Goal: Information Seeking & Learning: Learn about a topic

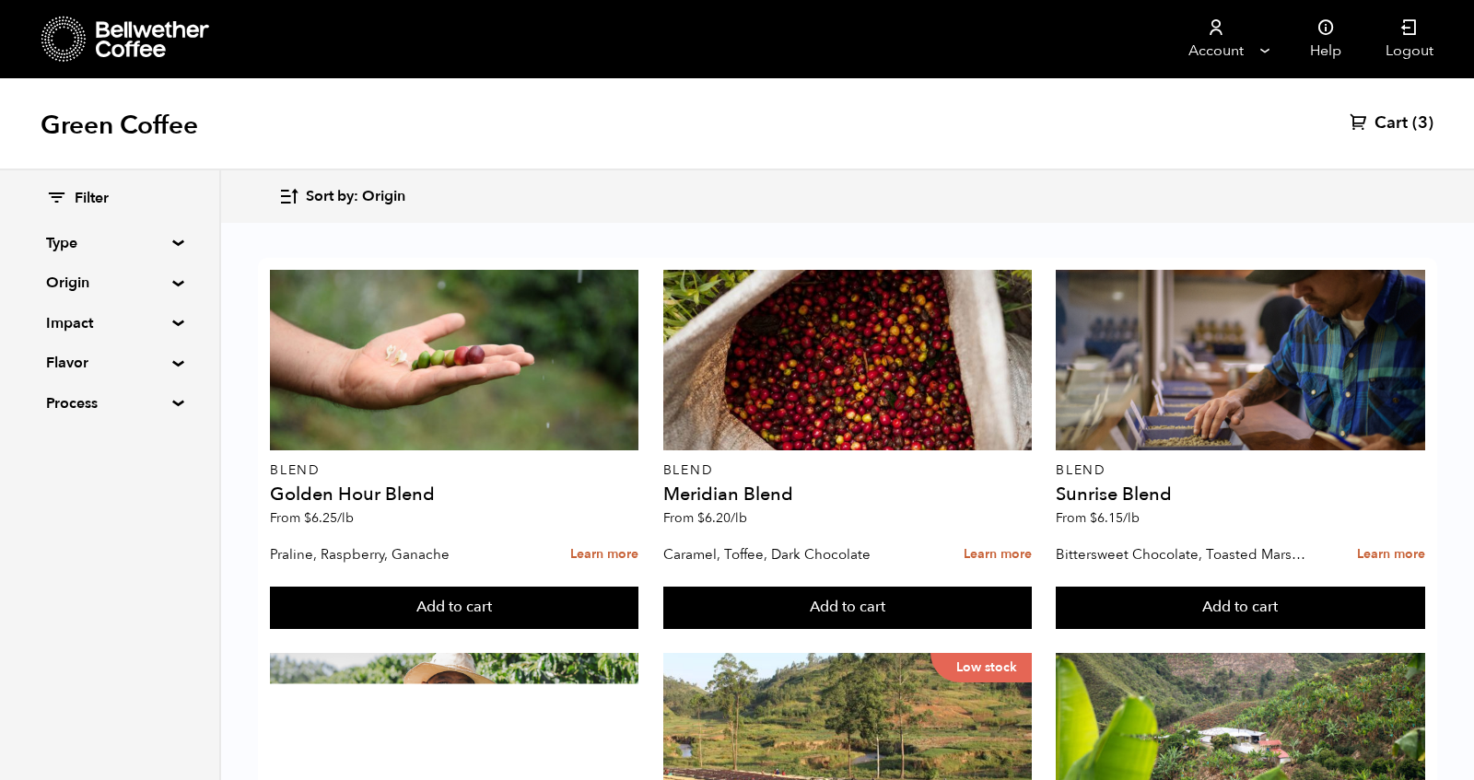
scroll to position [549, 0]
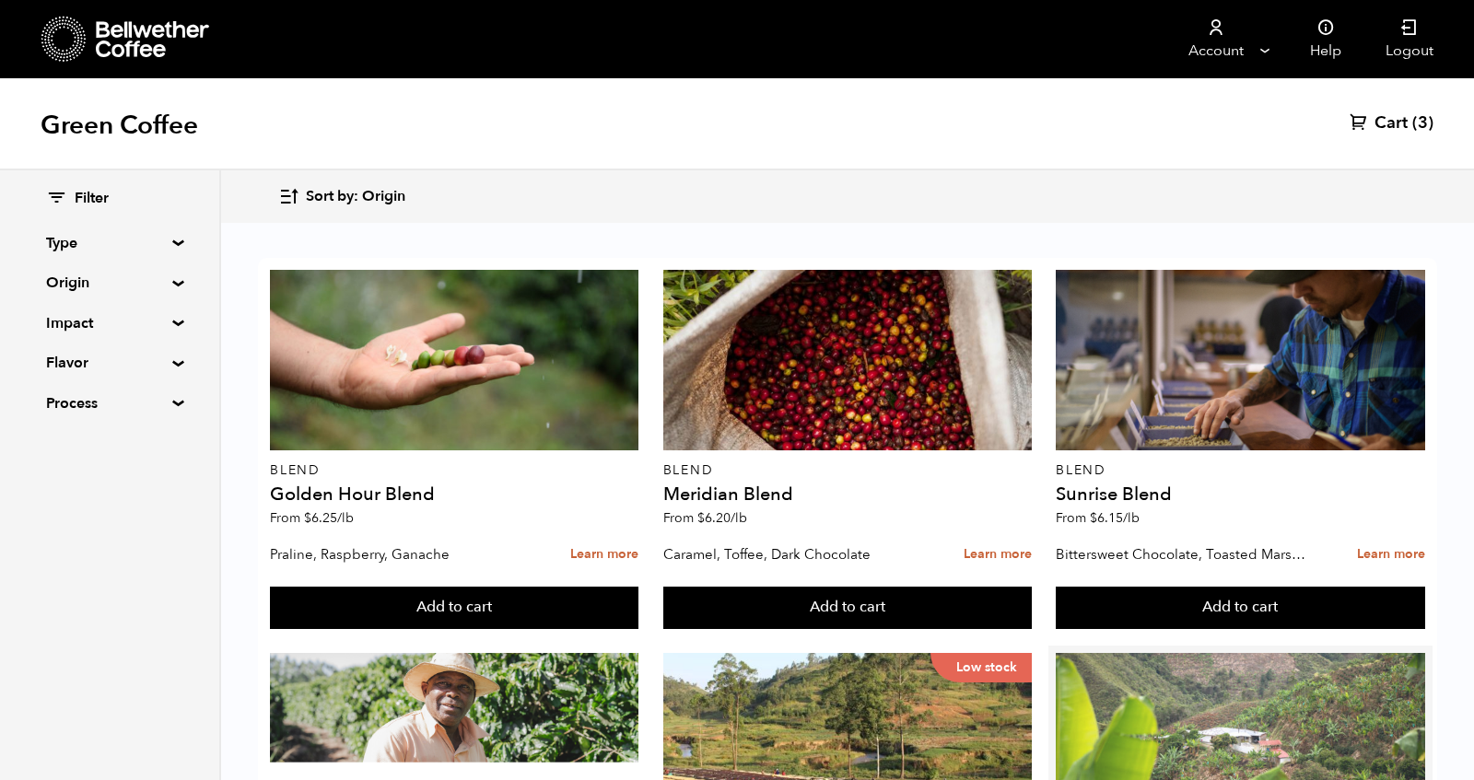
click at [1156, 653] on div at bounding box center [1240, 743] width 369 height 181
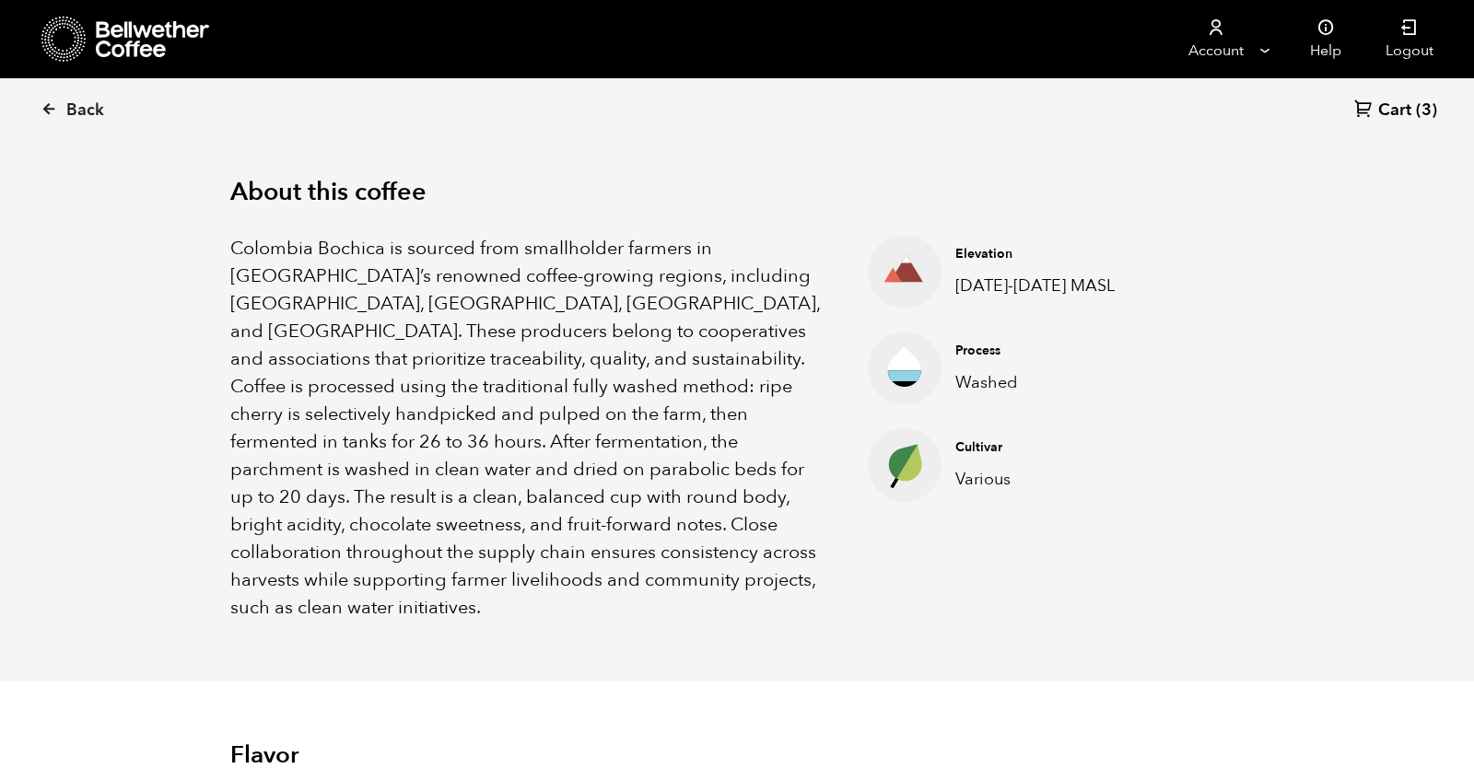
scroll to position [556, 0]
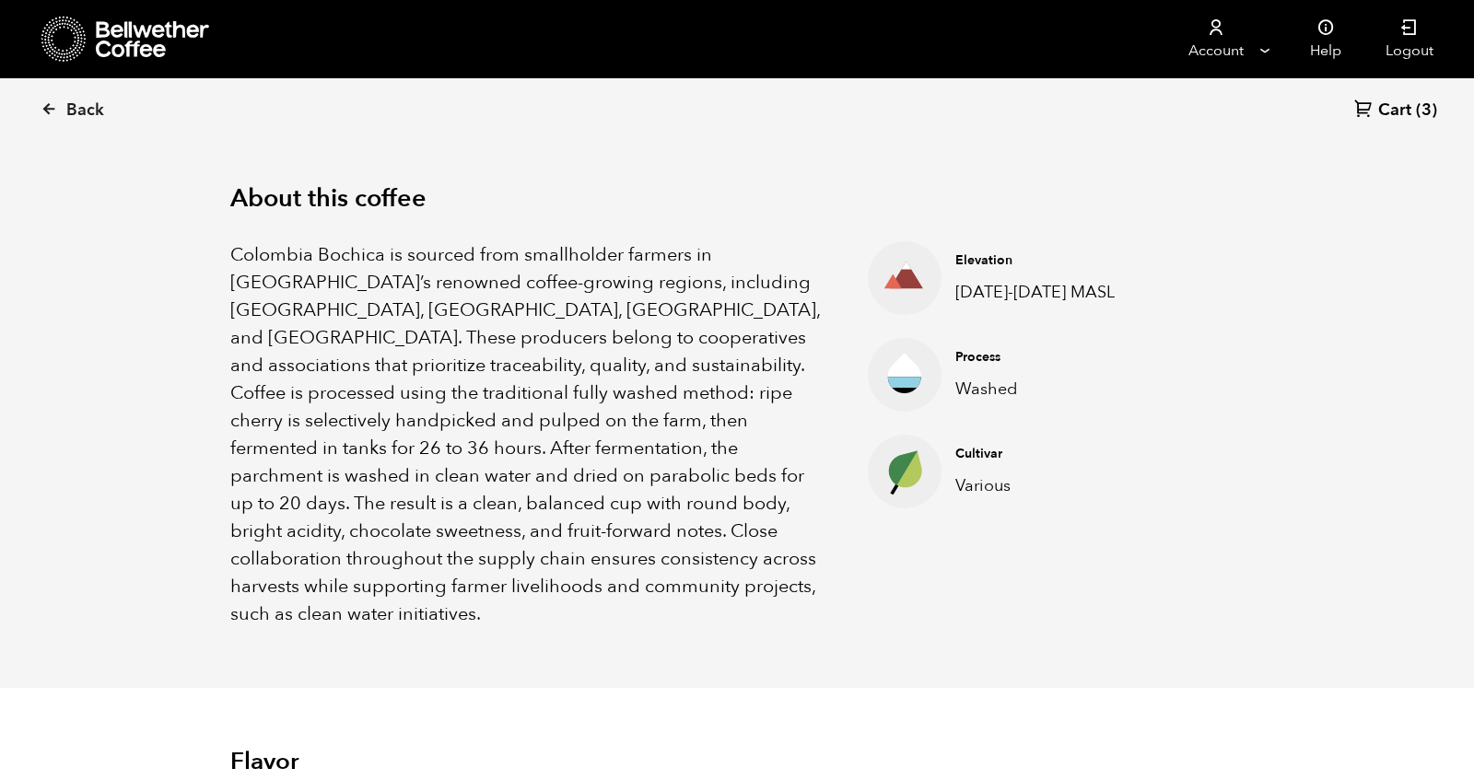
drag, startPoint x: 227, startPoint y: 194, endPoint x: 658, endPoint y: 457, distance: 504.8
click at [658, 455] on div "About this coffee Colombia Bochica is sourced from smallholder farmers in Colom…" at bounding box center [737, 406] width 1106 height 564
click at [658, 457] on p "Colombia Bochica is sourced from smallholder farmers in Colombia’s renowned cof…" at bounding box center [525, 434] width 591 height 387
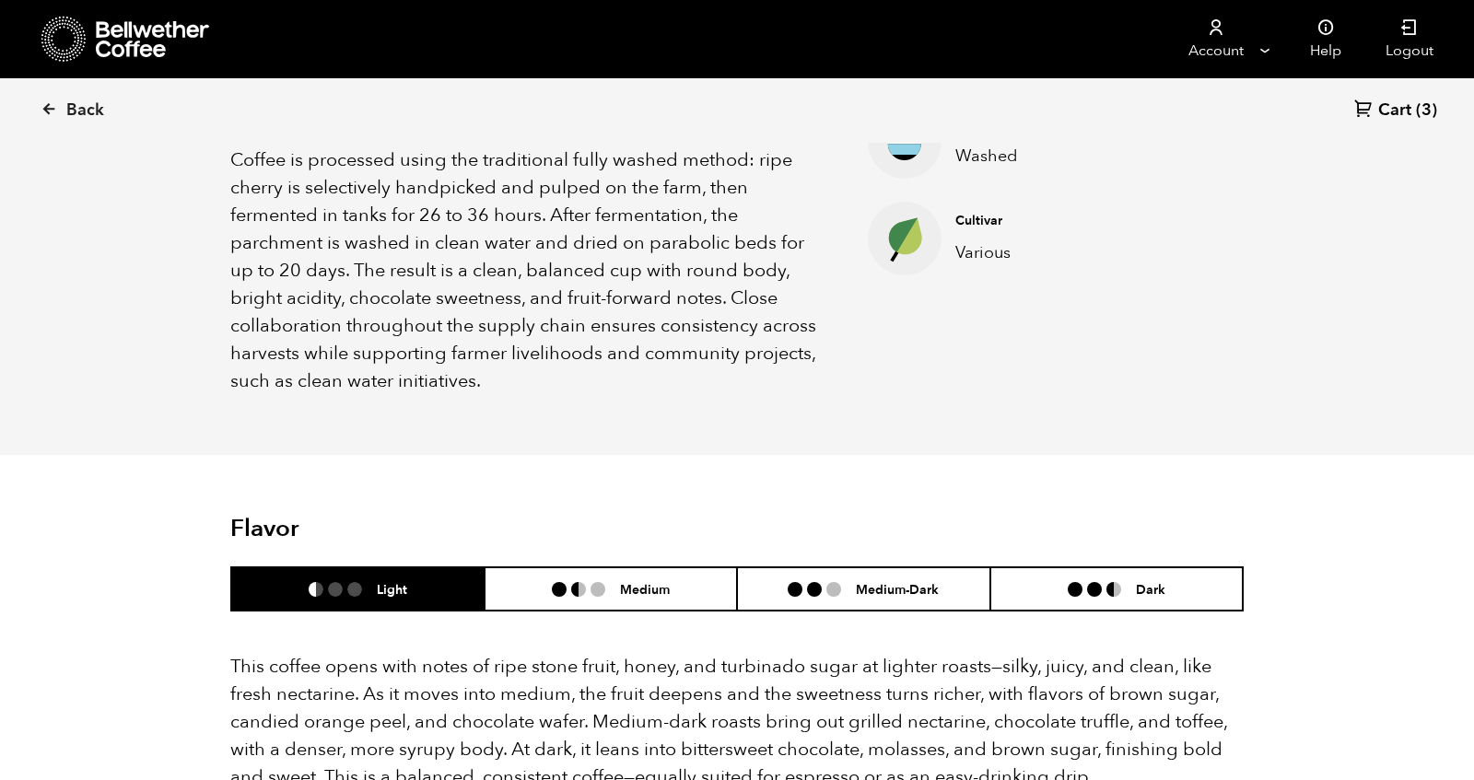
scroll to position [795, 0]
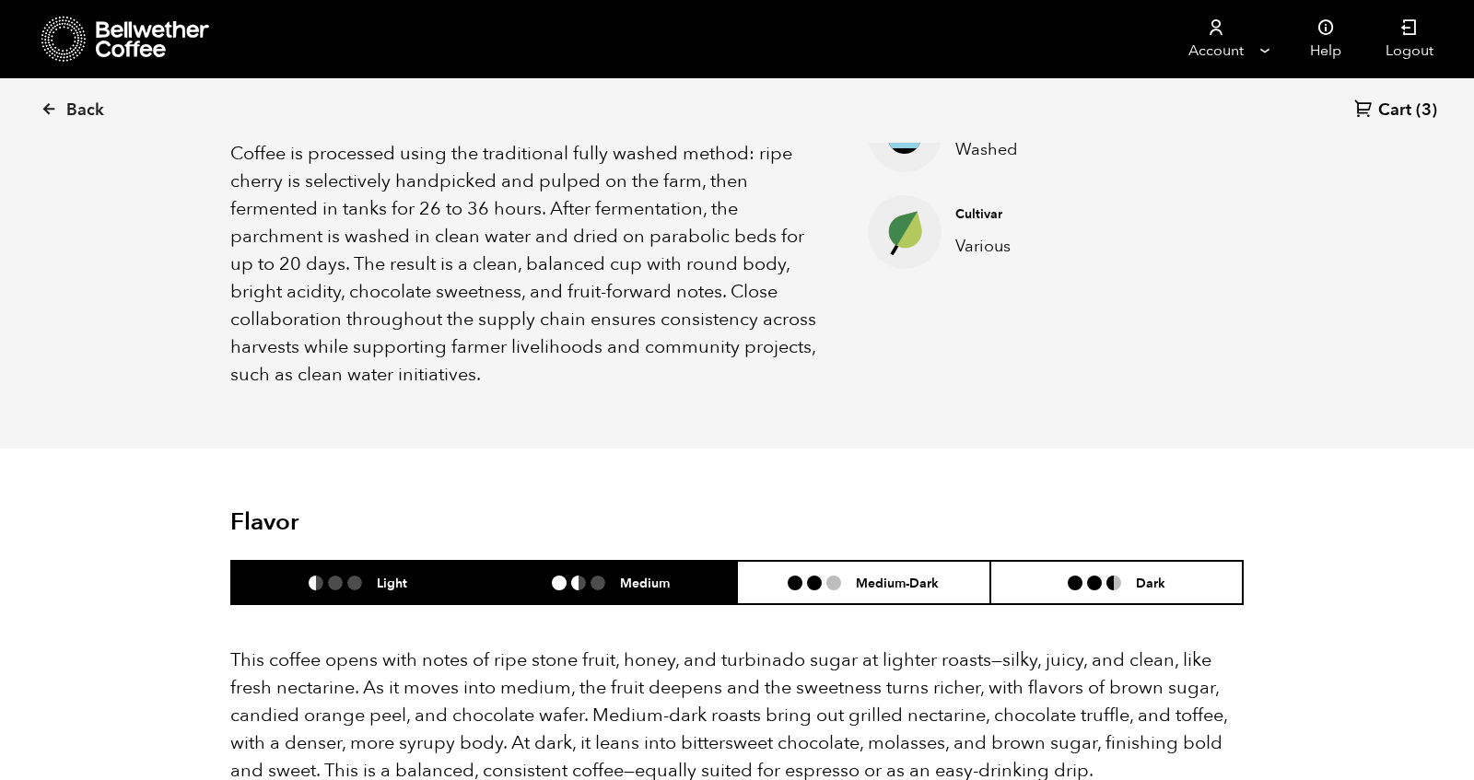
click at [657, 561] on li "Medium" at bounding box center [611, 582] width 253 height 43
click at [388, 561] on li "Light" at bounding box center [357, 582] width 253 height 43
click at [580, 561] on li "Medium" at bounding box center [611, 582] width 253 height 43
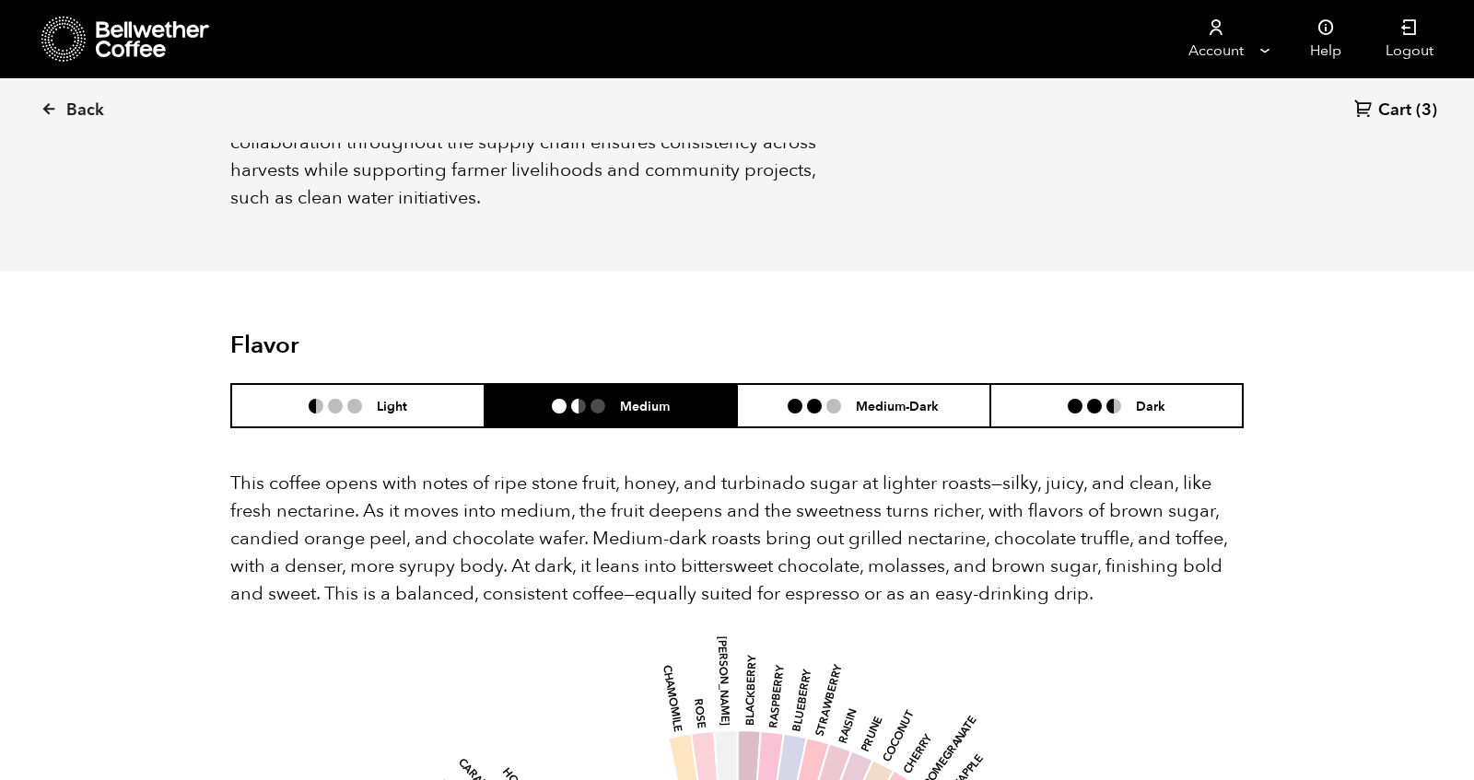
scroll to position [973, 0]
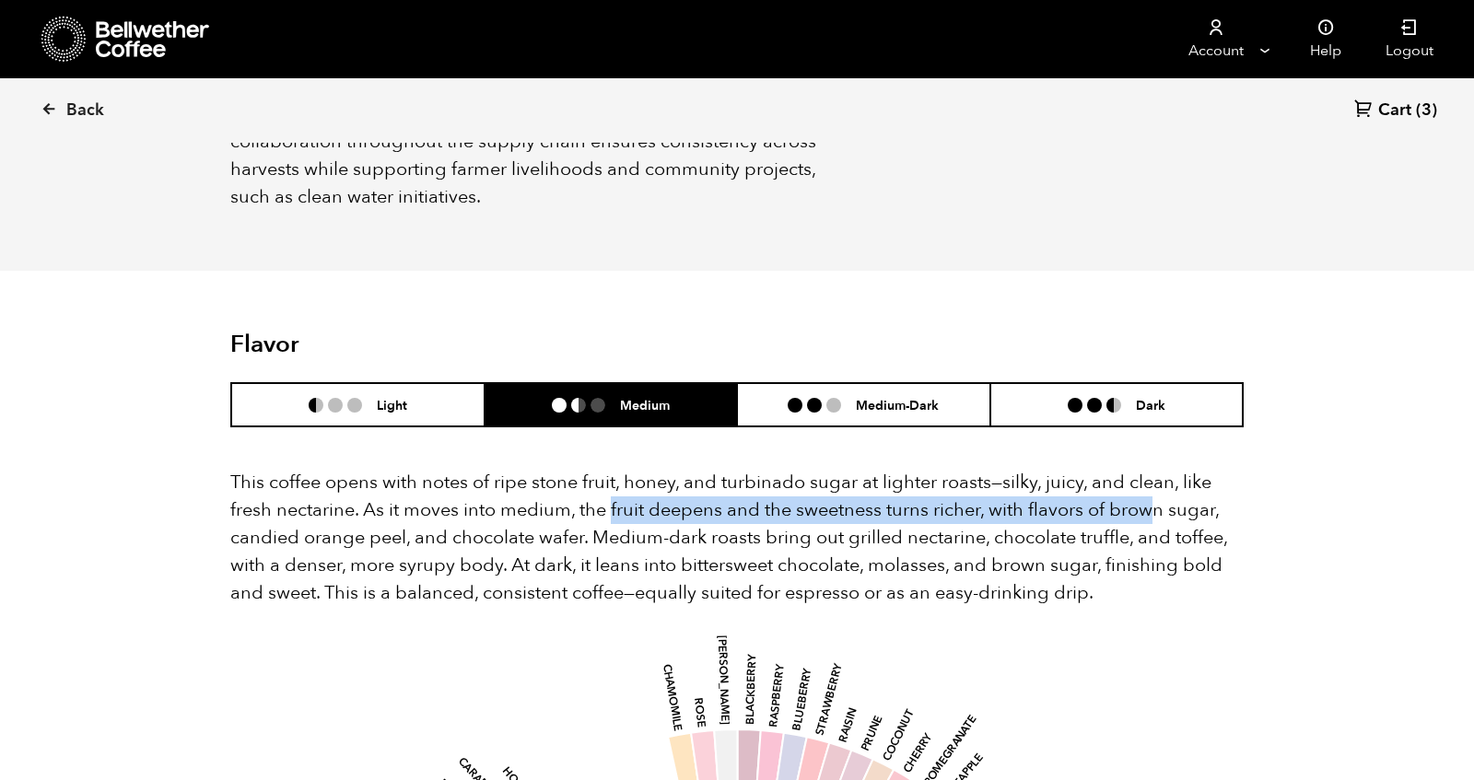
drag, startPoint x: 611, startPoint y: 455, endPoint x: 1146, endPoint y: 439, distance: 535.5
click at [1148, 469] on p "This coffee opens with notes of ripe stone fruit, honey, and turbinado sugar at…" at bounding box center [736, 538] width 1013 height 138
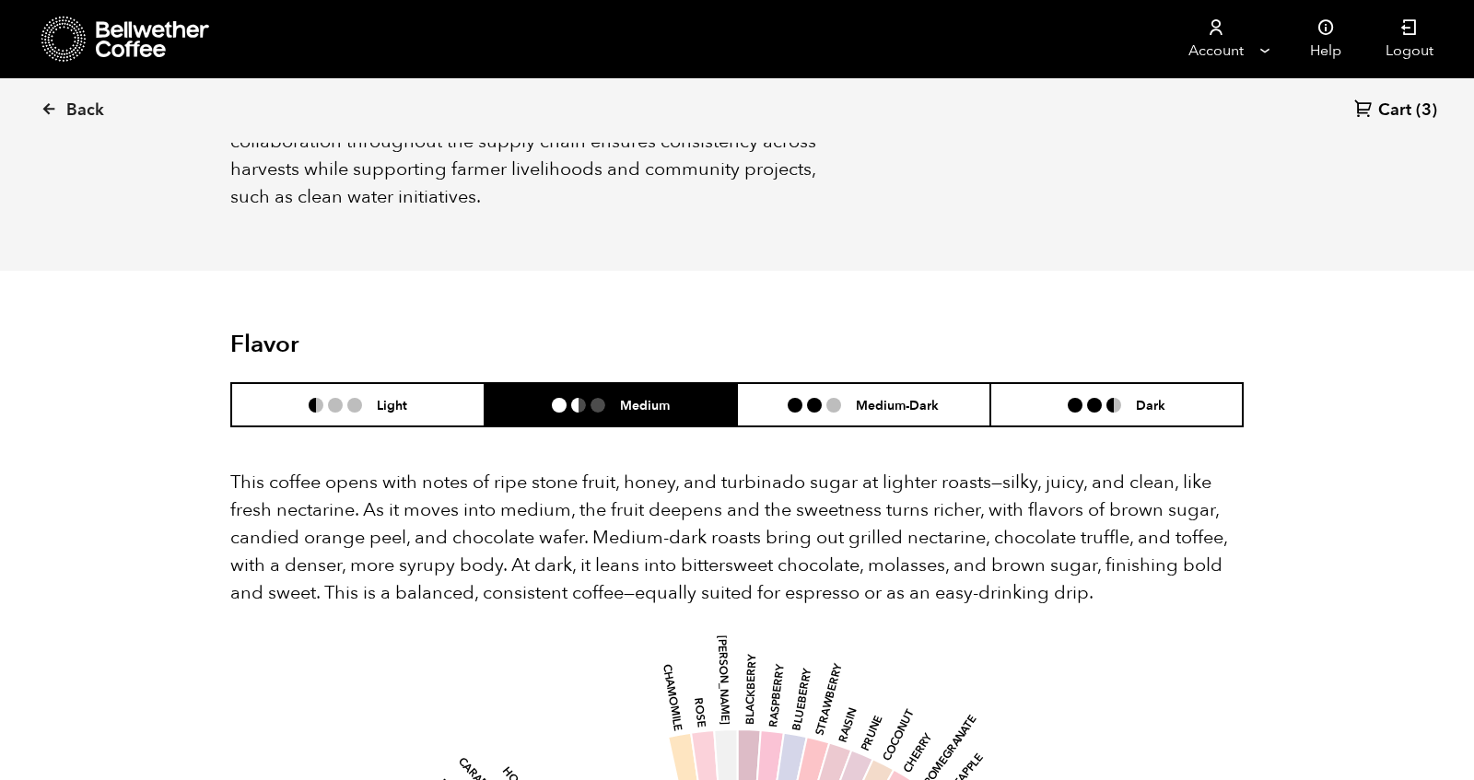
click at [549, 477] on p "This coffee opens with notes of ripe stone fruit, honey, and turbinado sugar at…" at bounding box center [736, 538] width 1013 height 138
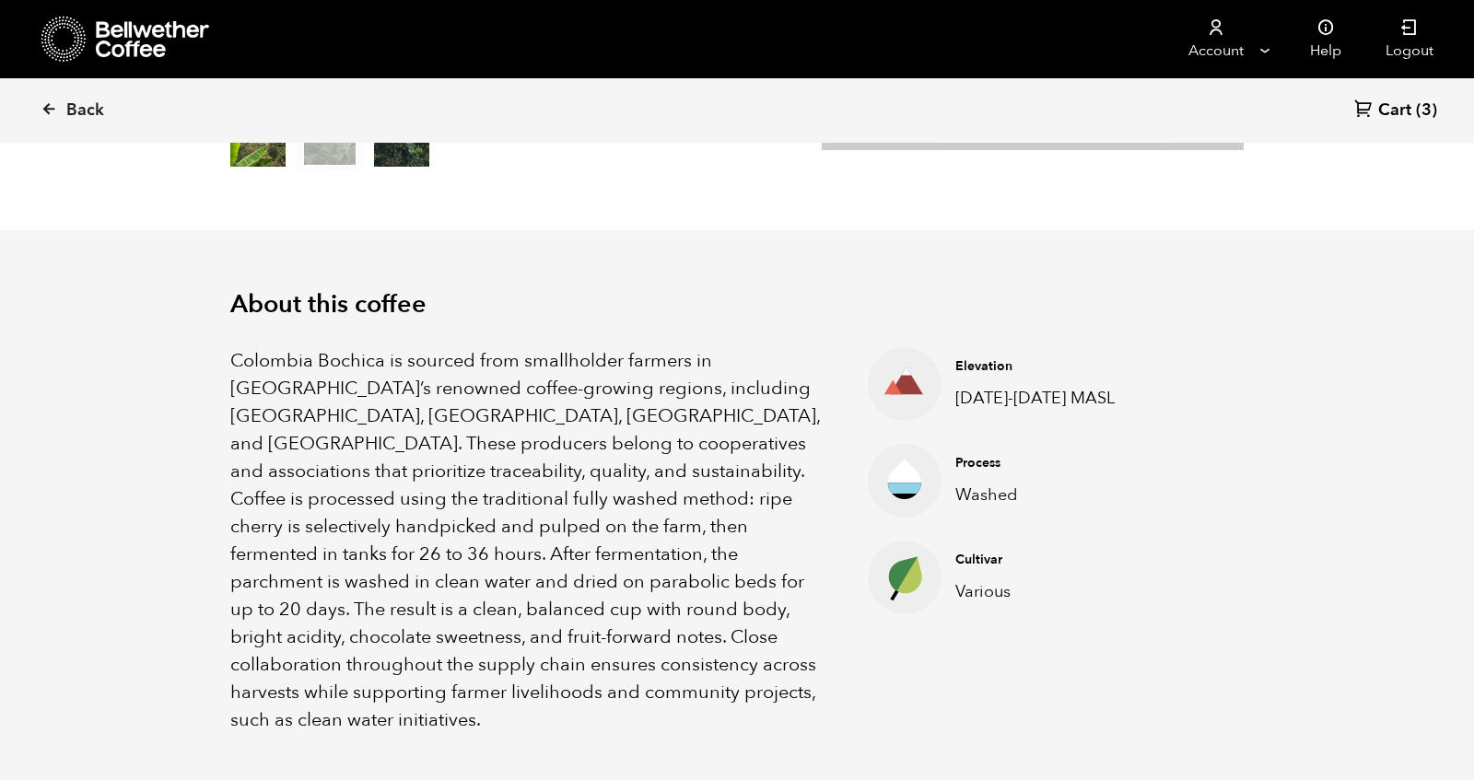
scroll to position [452, 0]
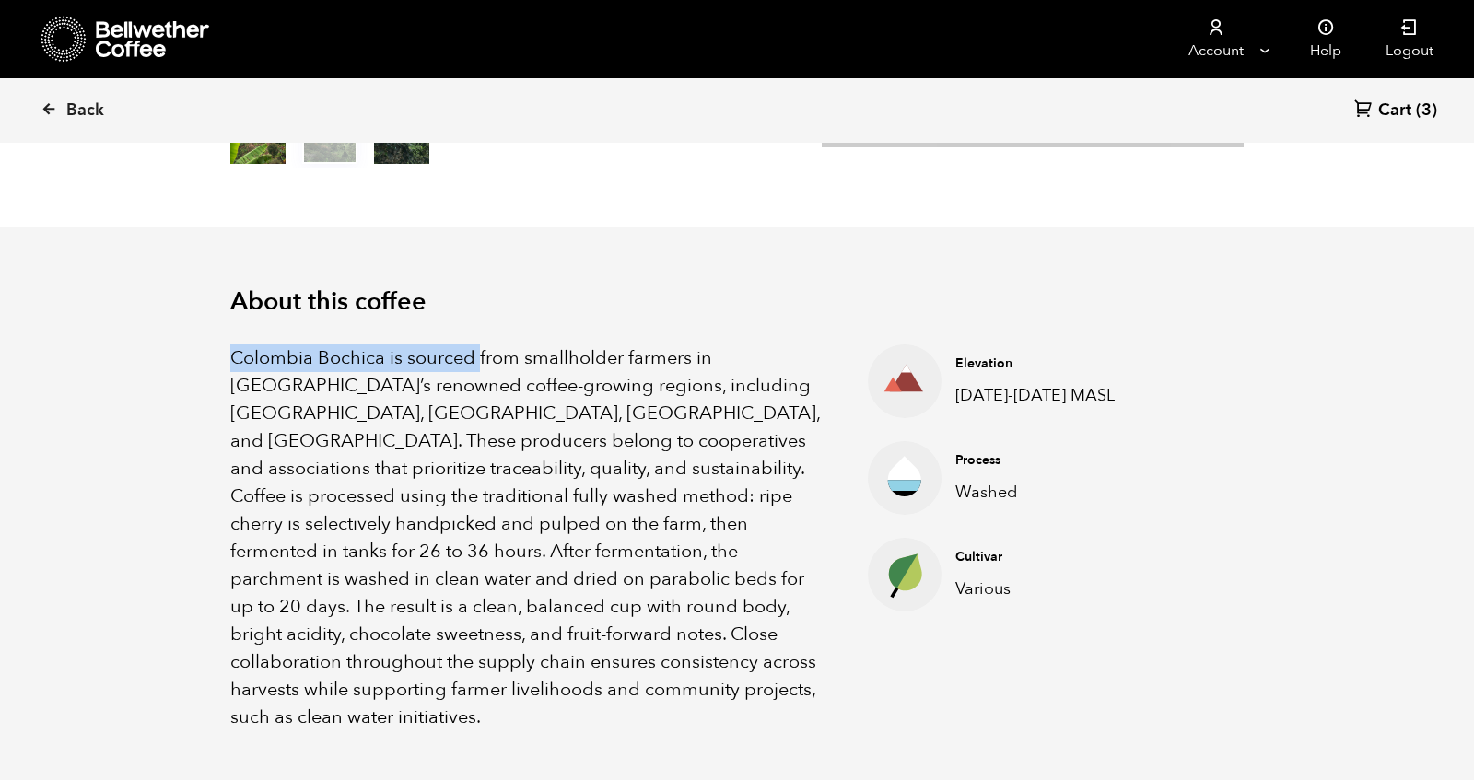
drag, startPoint x: 226, startPoint y: 356, endPoint x: 476, endPoint y: 355, distance: 250.6
click at [477, 356] on div "About this coffee Colombia Bochica is sourced from smallholder farmers in Colom…" at bounding box center [737, 510] width 1106 height 564
click at [422, 358] on p "Colombia Bochica is sourced from smallholder farmers in Colombia’s renowned cof…" at bounding box center [525, 538] width 591 height 387
click at [511, 401] on p "Colombia Bochica is sourced from smallholder farmers in Colombia’s renowned cof…" at bounding box center [525, 538] width 591 height 387
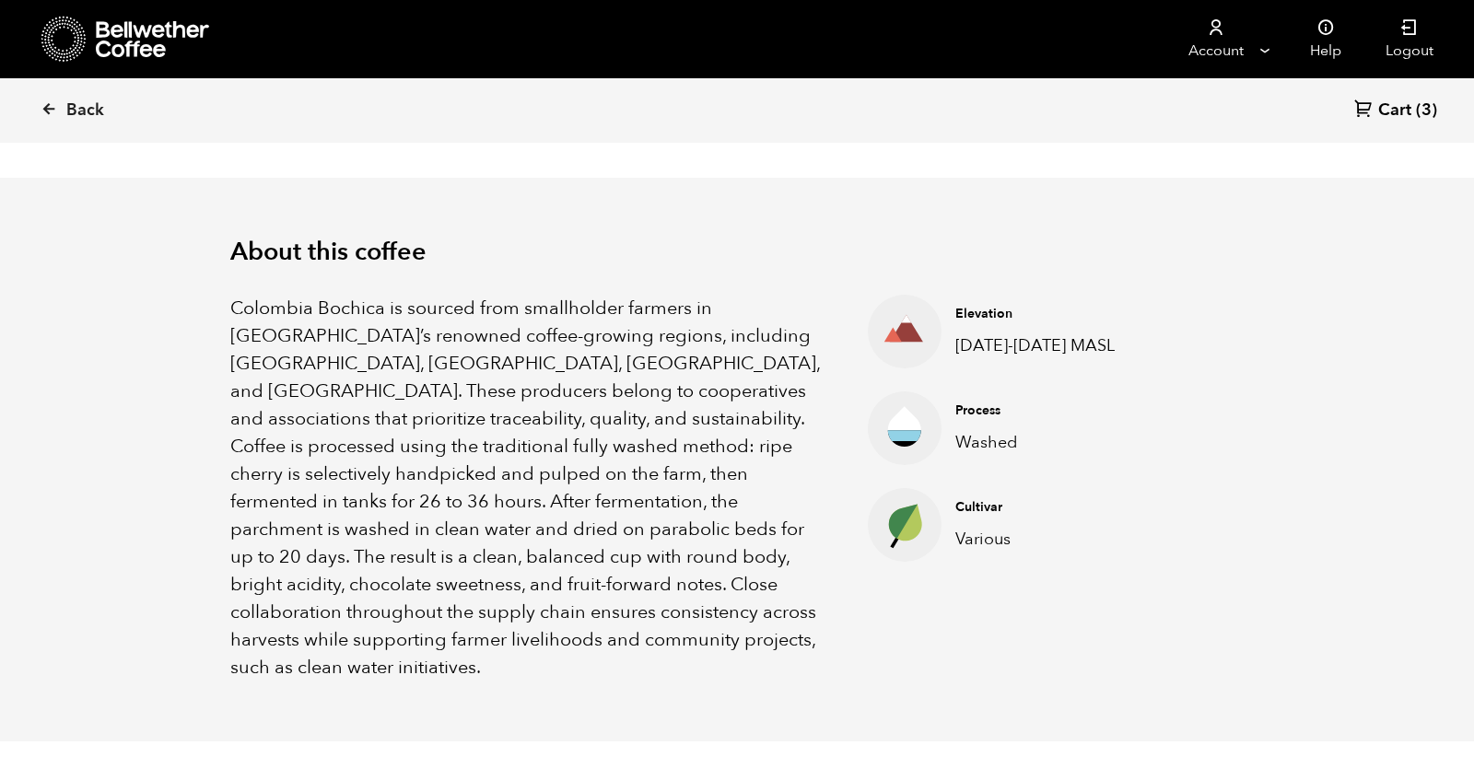
scroll to position [508, 0]
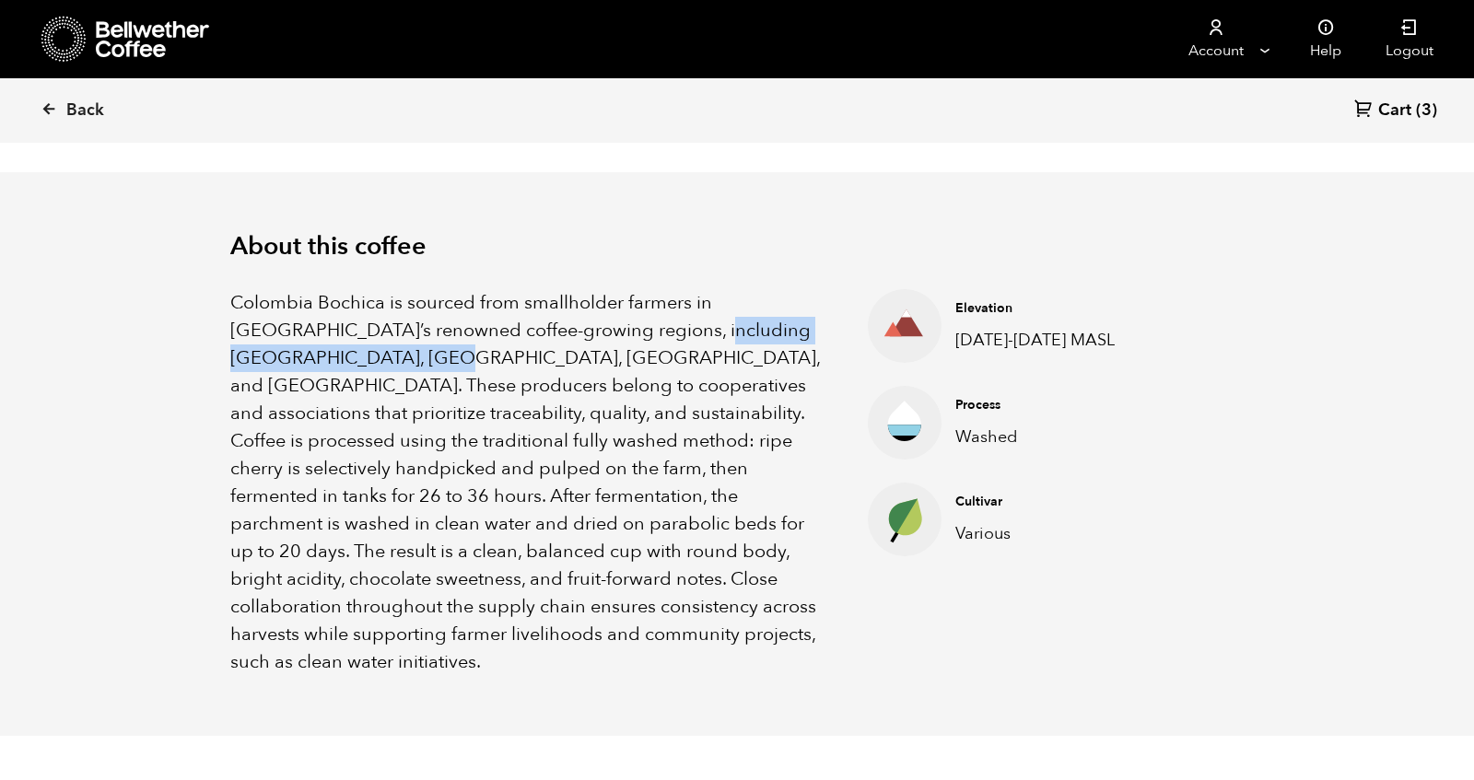
drag, startPoint x: 610, startPoint y: 334, endPoint x: 287, endPoint y: 364, distance: 324.7
click at [287, 364] on p "Colombia Bochica is sourced from smallholder farmers in Colombia’s renowned cof…" at bounding box center [525, 482] width 591 height 387
copy p "Huila, Cauca, Nariño, and Tolima"
click at [622, 445] on p "Colombia Bochica is sourced from smallholder farmers in Colombia’s renowned cof…" at bounding box center [525, 482] width 591 height 387
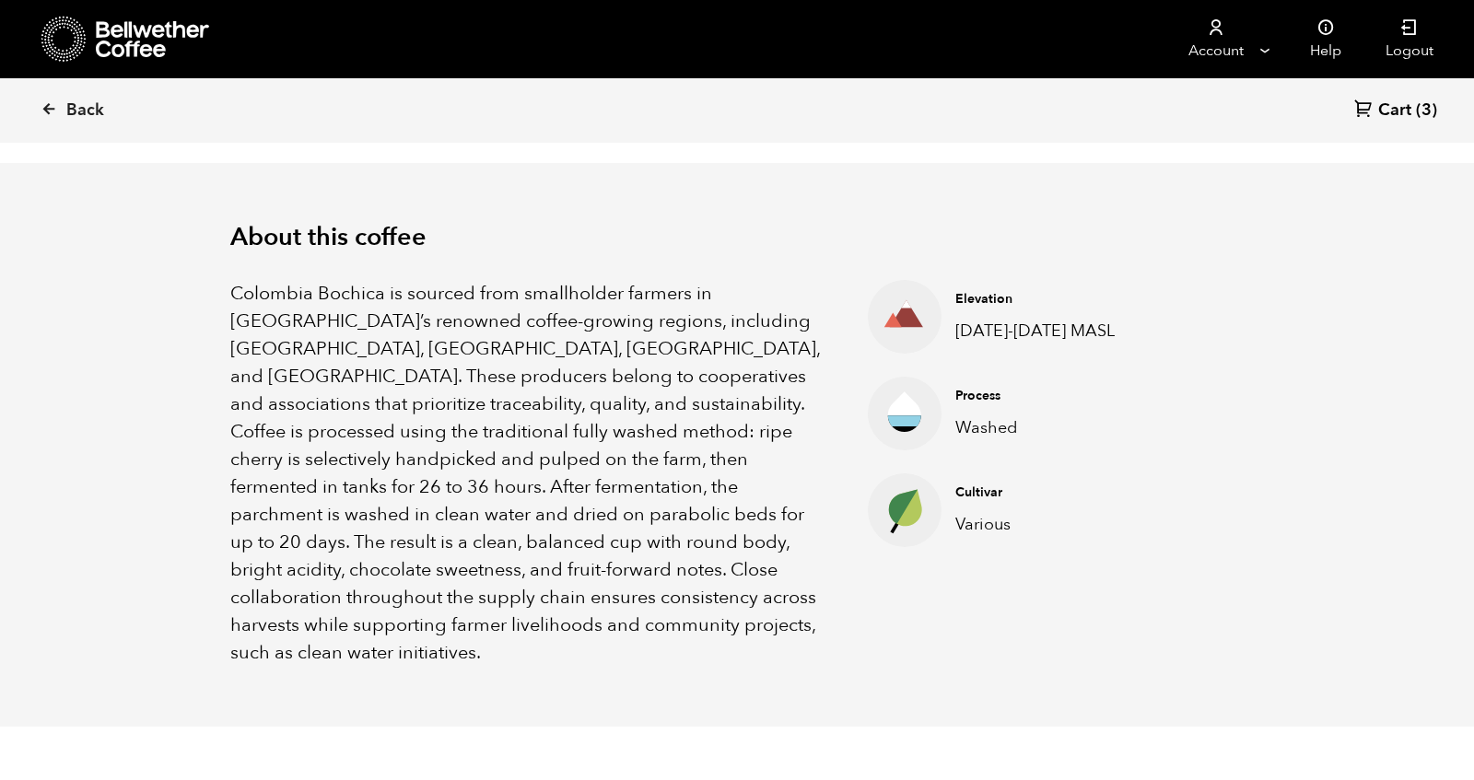
scroll to position [519, 0]
click at [300, 346] on p "Colombia Bochica is sourced from smallholder farmers in Colombia’s renowned cof…" at bounding box center [525, 471] width 591 height 387
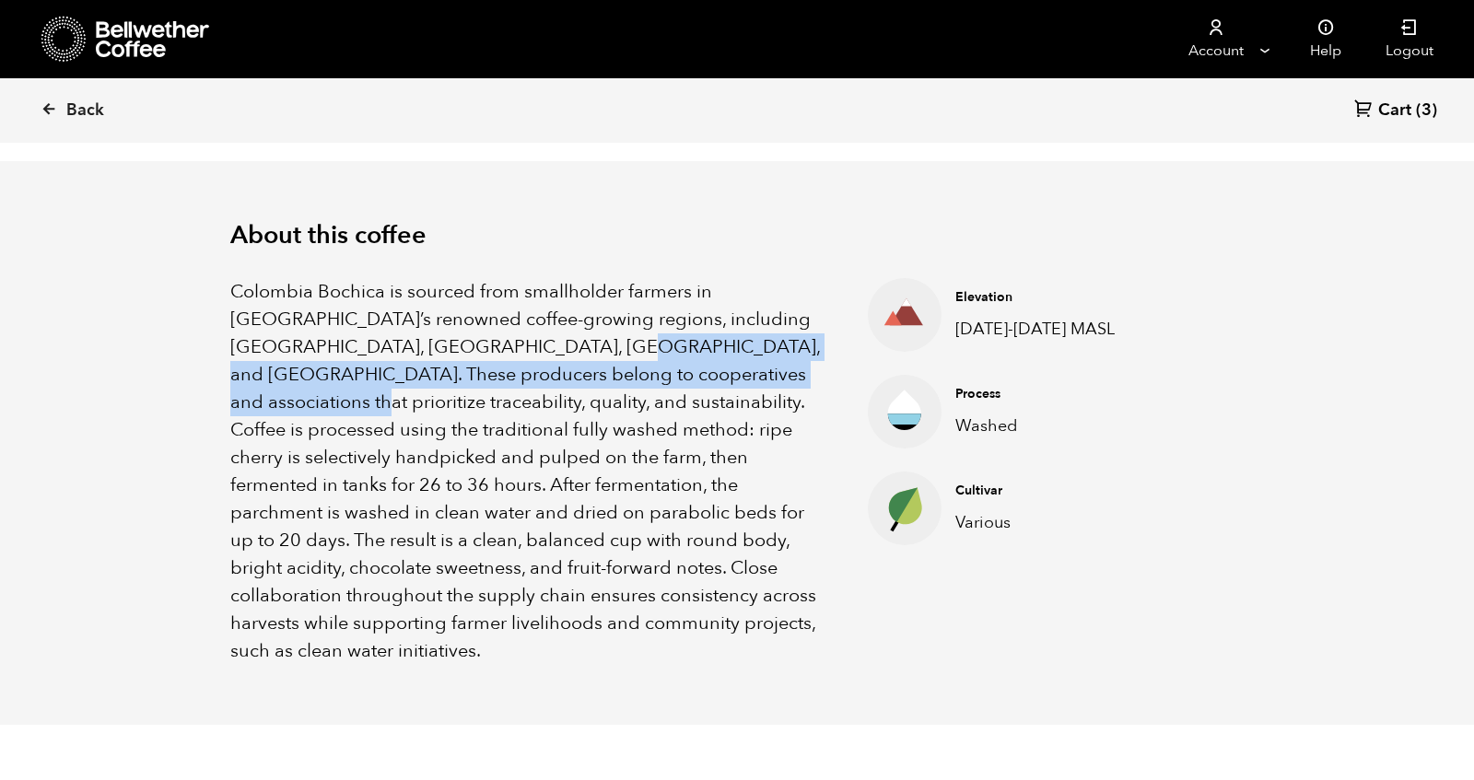
drag, startPoint x: 440, startPoint y: 348, endPoint x: 618, endPoint y: 381, distance: 180.9
click at [618, 381] on p "Colombia Bochica is sourced from smallholder farmers in Colombia’s renowned cof…" at bounding box center [525, 471] width 591 height 387
copy p "belong to cooperatives and associations that prioritize traceability, quality, …"
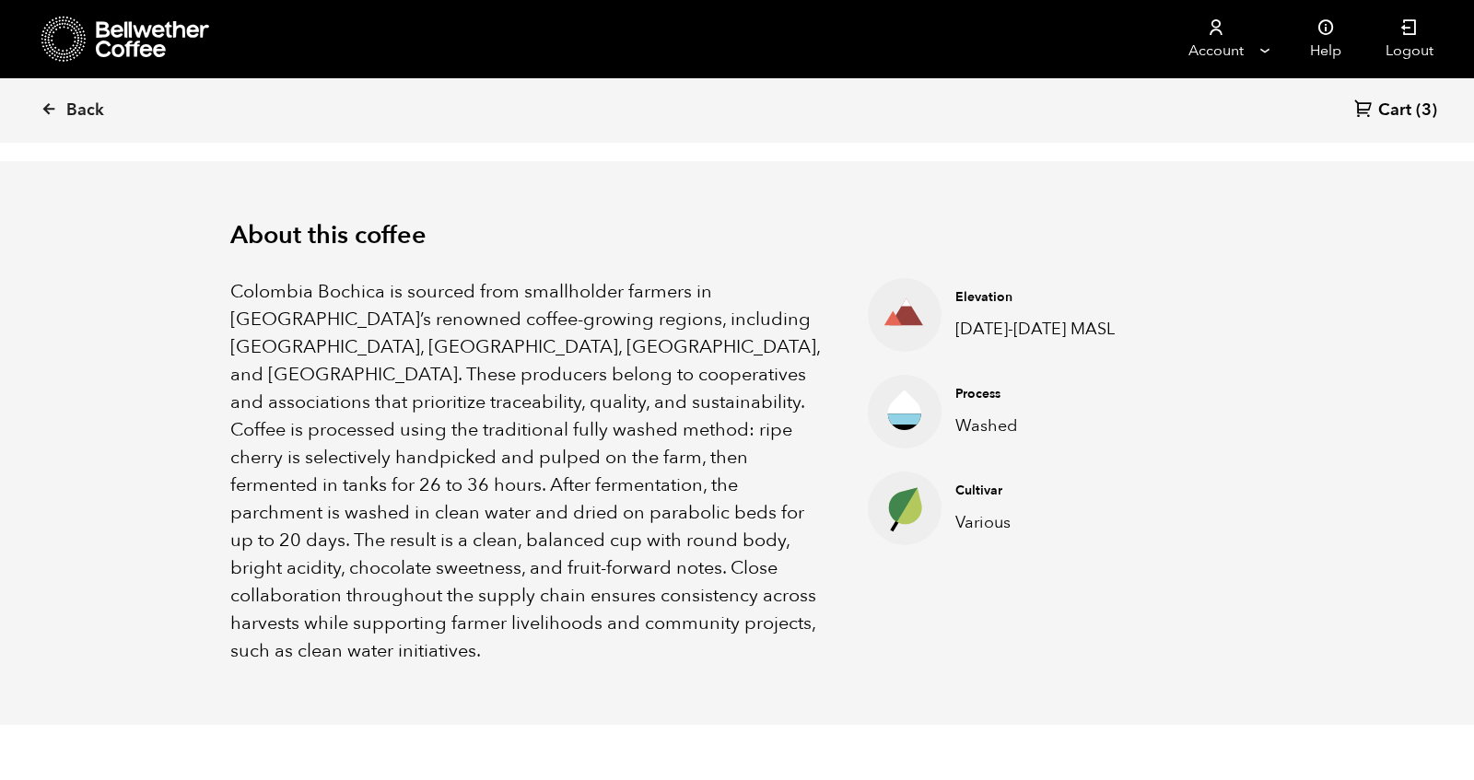
click at [636, 492] on p "Colombia Bochica is sourced from smallholder farmers in Colombia’s renowned cof…" at bounding box center [525, 471] width 591 height 387
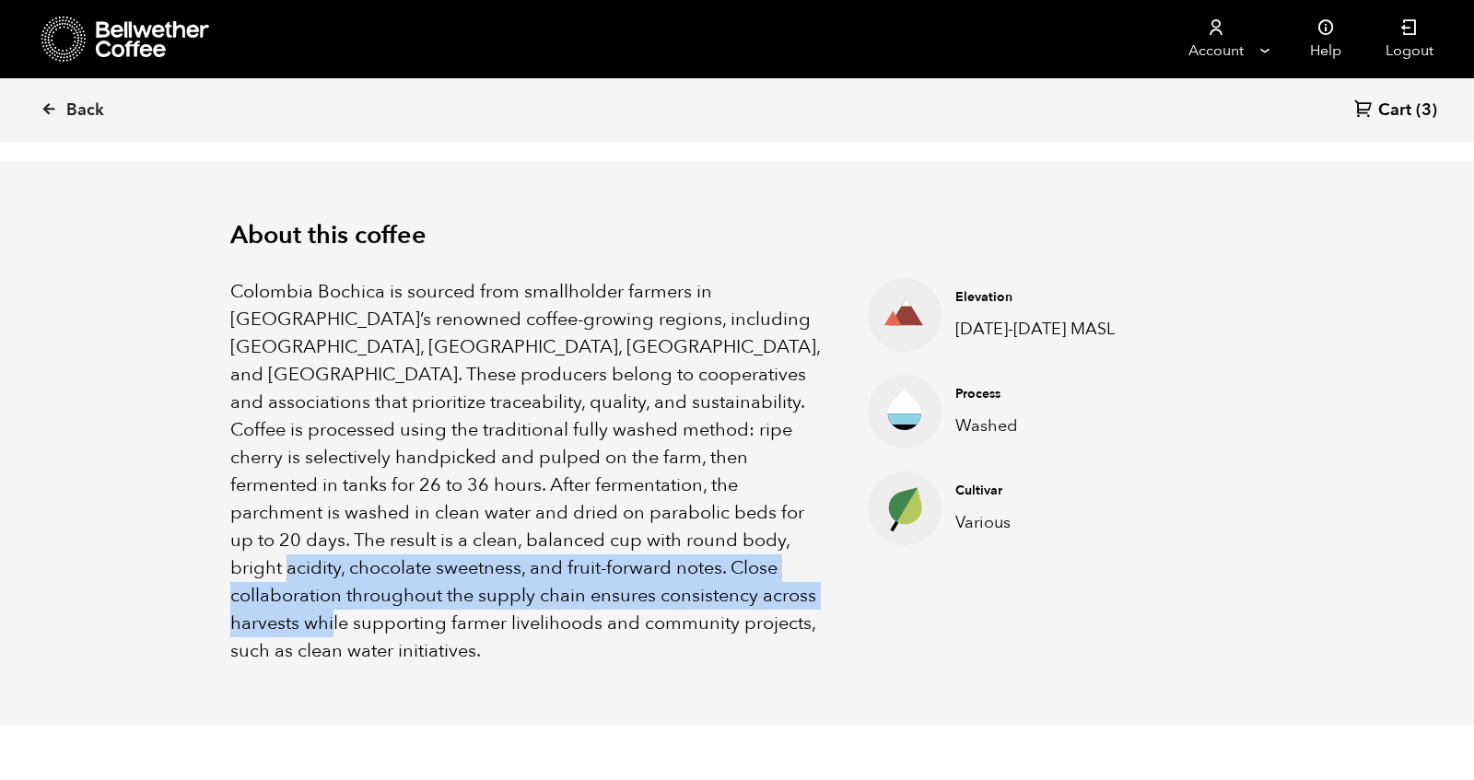
drag, startPoint x: 434, startPoint y: 542, endPoint x: 529, endPoint y: 604, distance: 113.7
click at [529, 604] on p "Colombia Bochica is sourced from smallholder farmers in Colombia’s renowned cof…" at bounding box center [525, 471] width 591 height 387
copy p "Close collaboration throughout the supply chain ensures consistency across harv…"
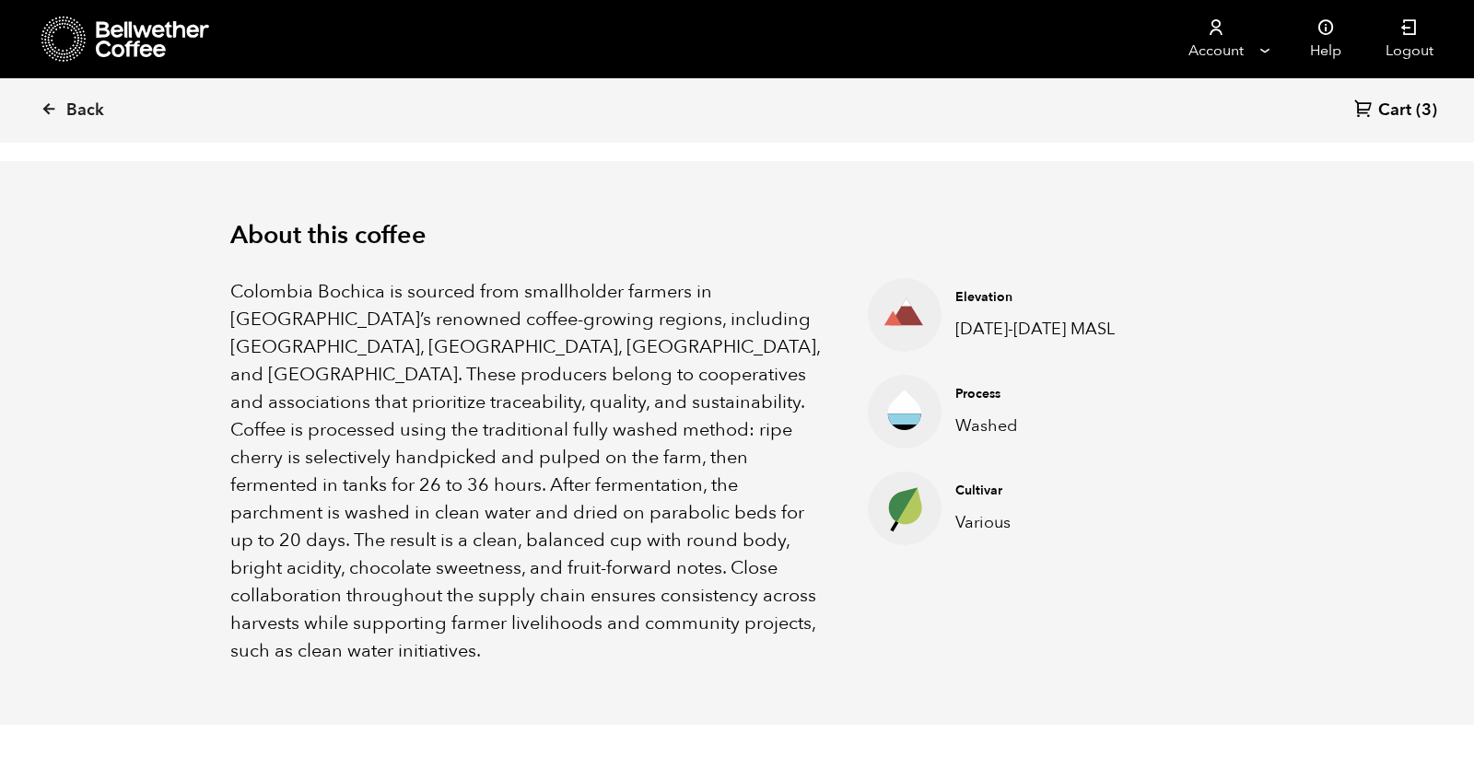
click at [634, 495] on p "Colombia Bochica is sourced from smallholder farmers in Colombia’s renowned cof…" at bounding box center [525, 471] width 591 height 387
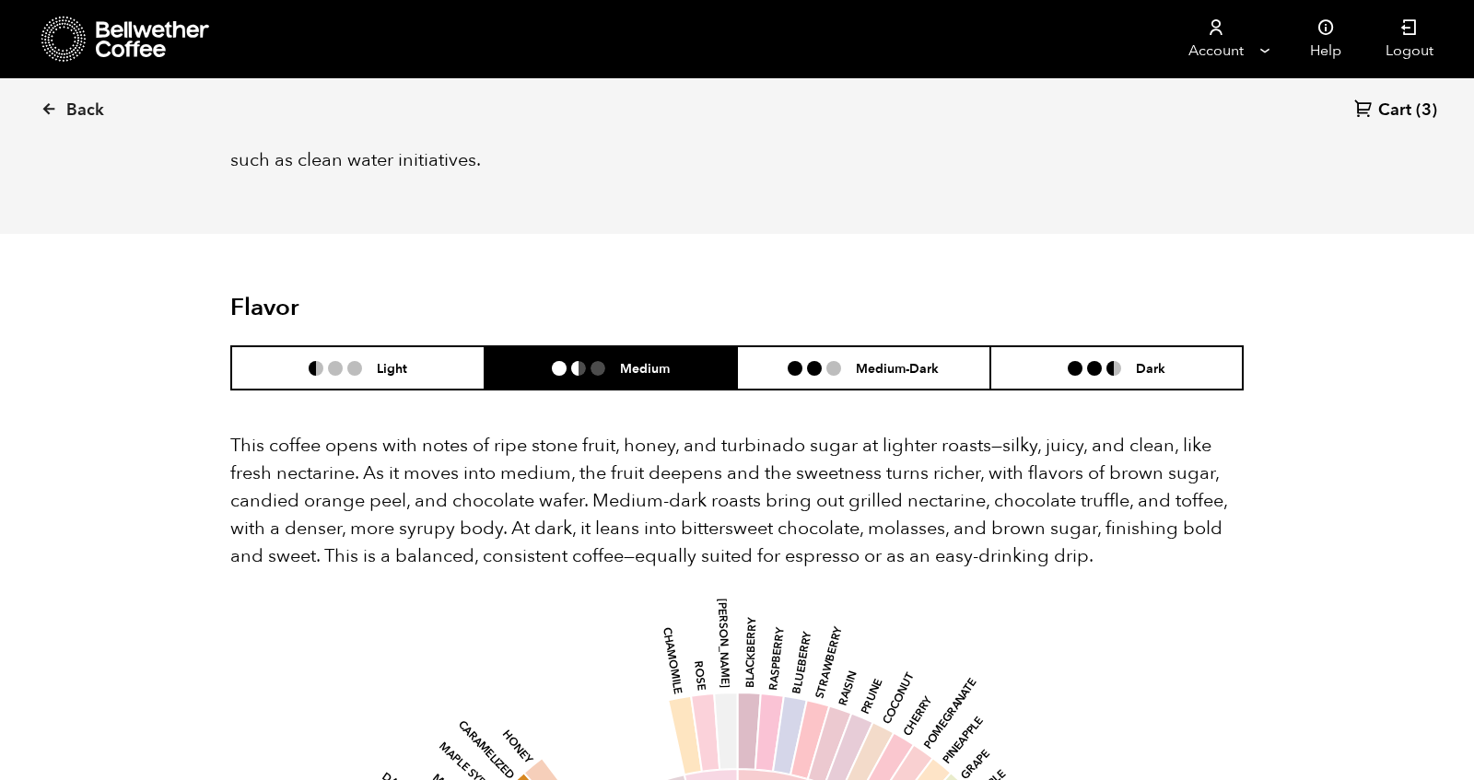
scroll to position [0, 0]
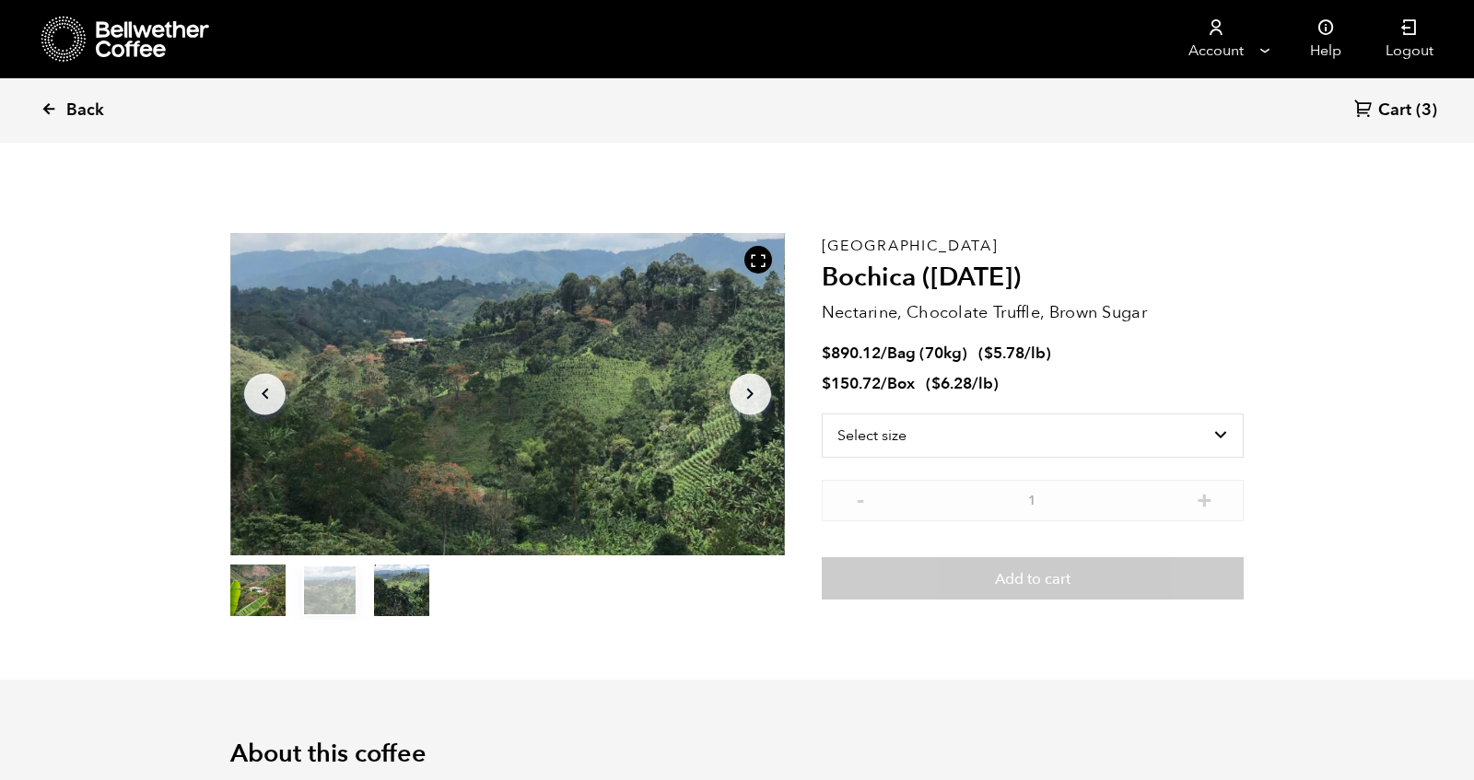
click at [85, 117] on span "Back" at bounding box center [85, 111] width 38 height 22
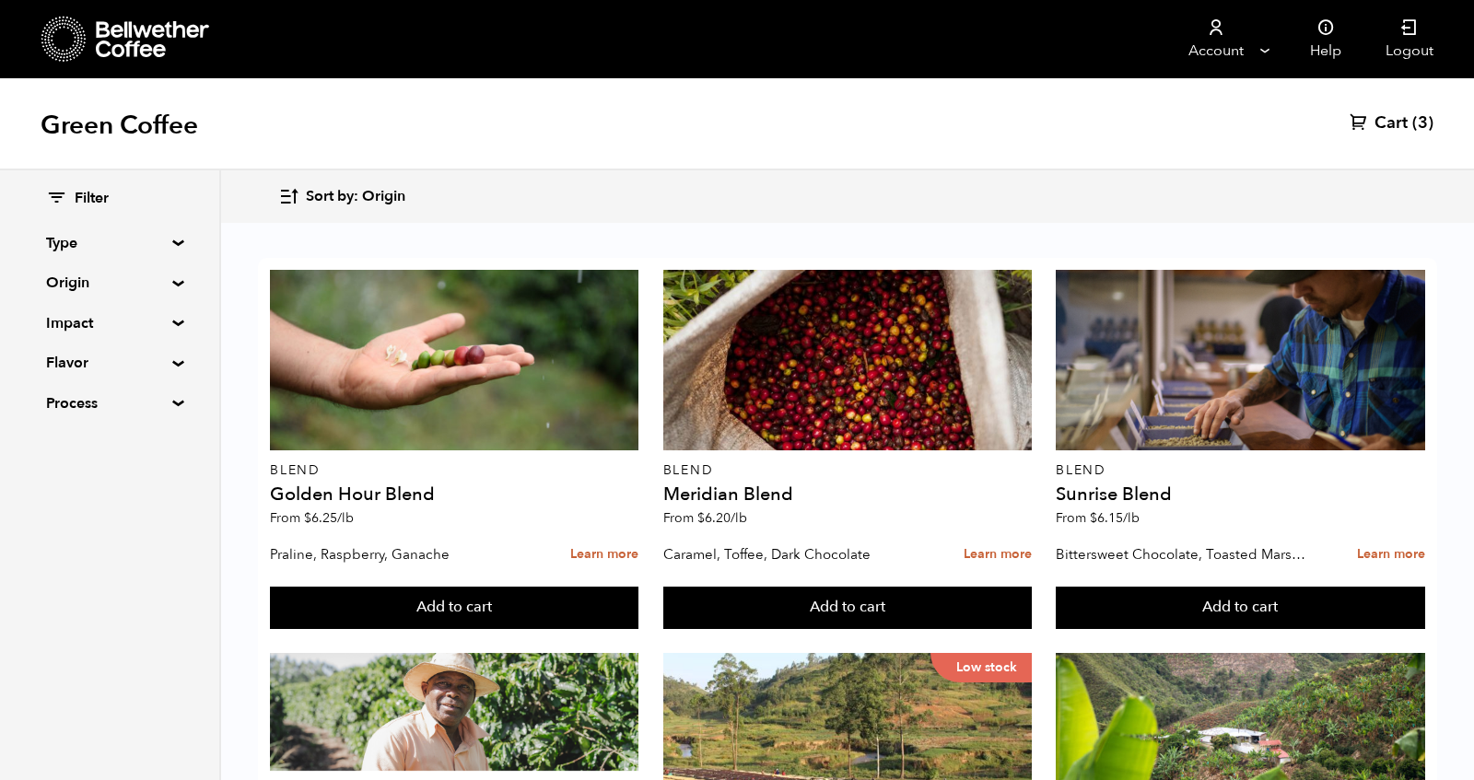
scroll to position [1331, 0]
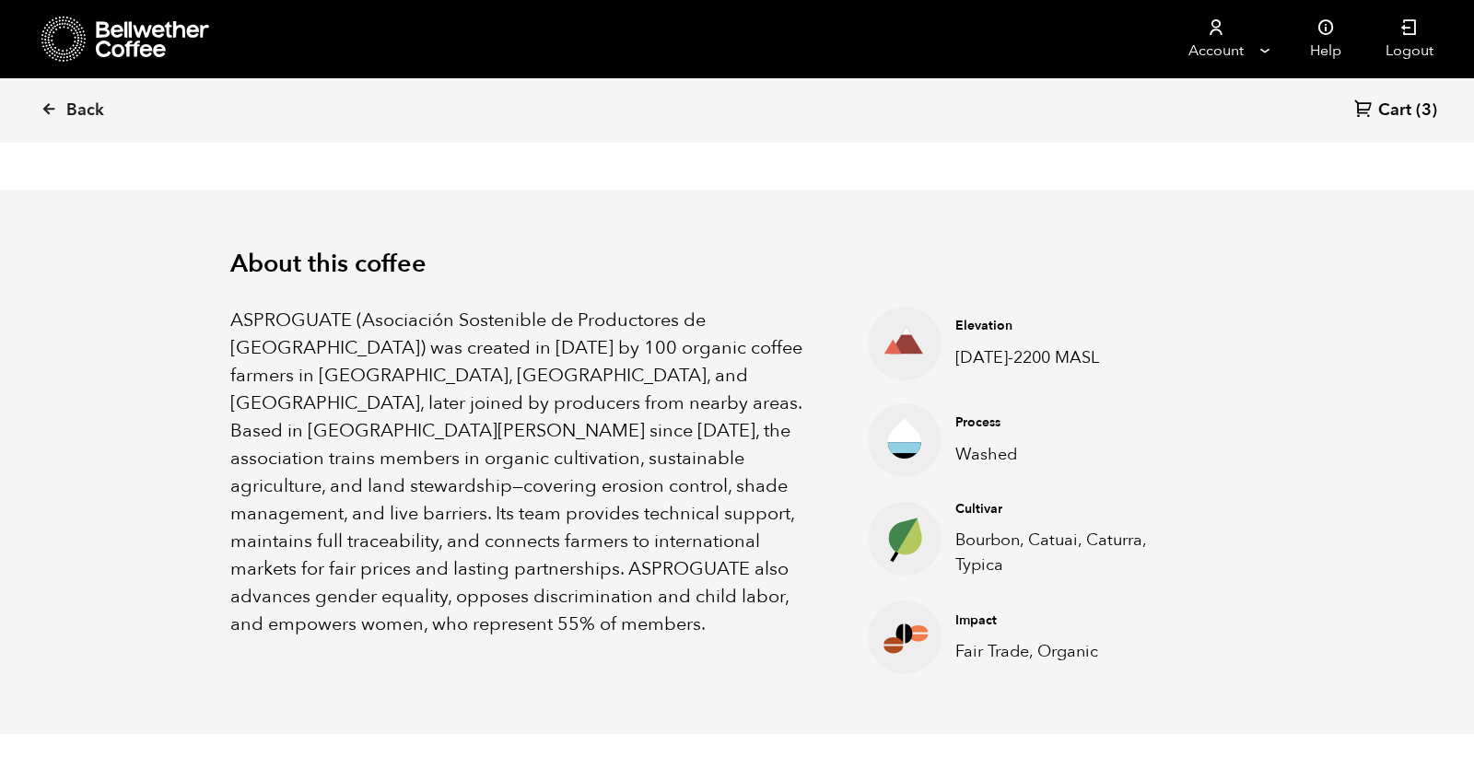
scroll to position [486, 0]
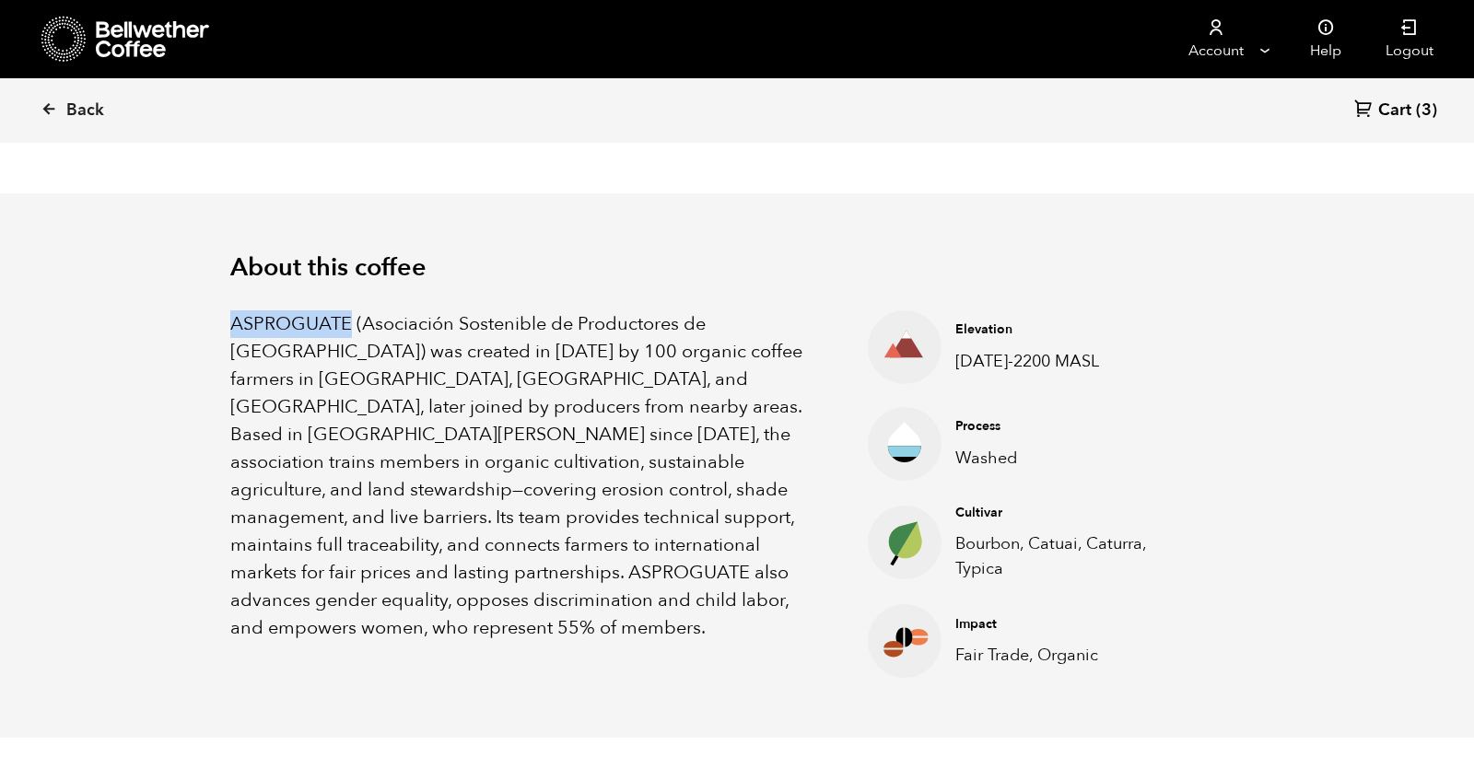
drag, startPoint x: 224, startPoint y: 326, endPoint x: 350, endPoint y: 325, distance: 126.2
click at [351, 325] on div "About this coffee ASPROGUATE (Asociación Sostenible de Productores de [GEOGRAPH…" at bounding box center [737, 465] width 1106 height 545
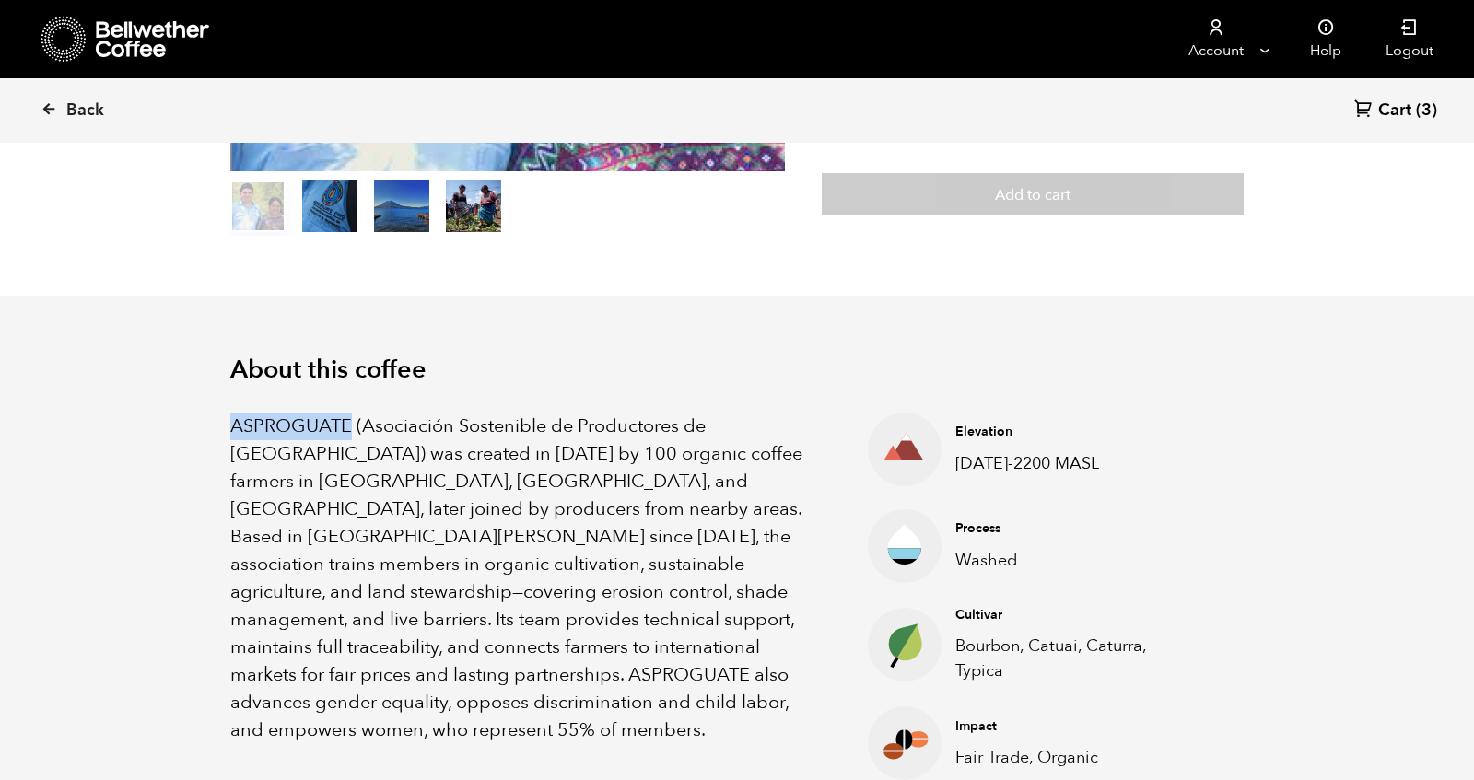
scroll to position [385, 0]
copy p "ASPROGUATE"
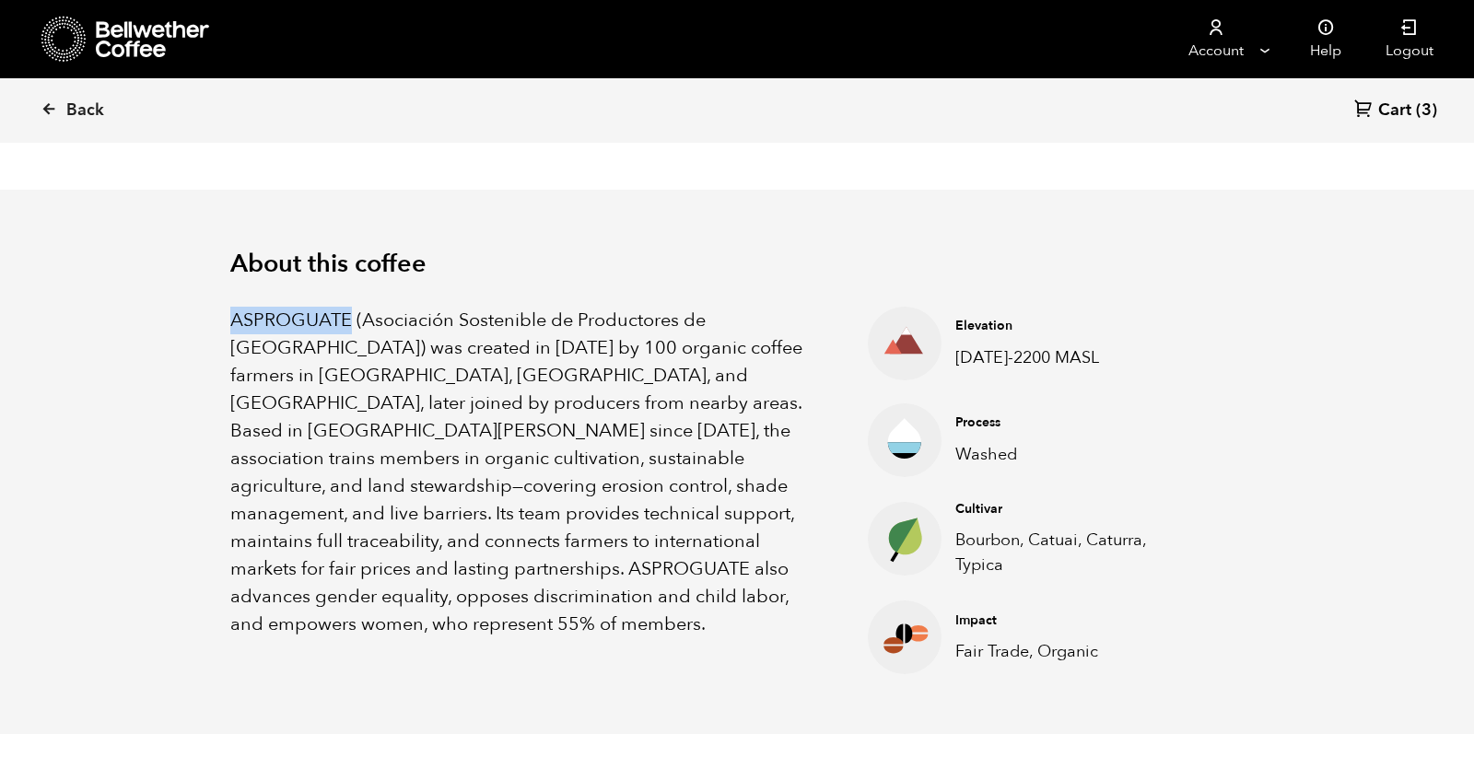
scroll to position [445, 0]
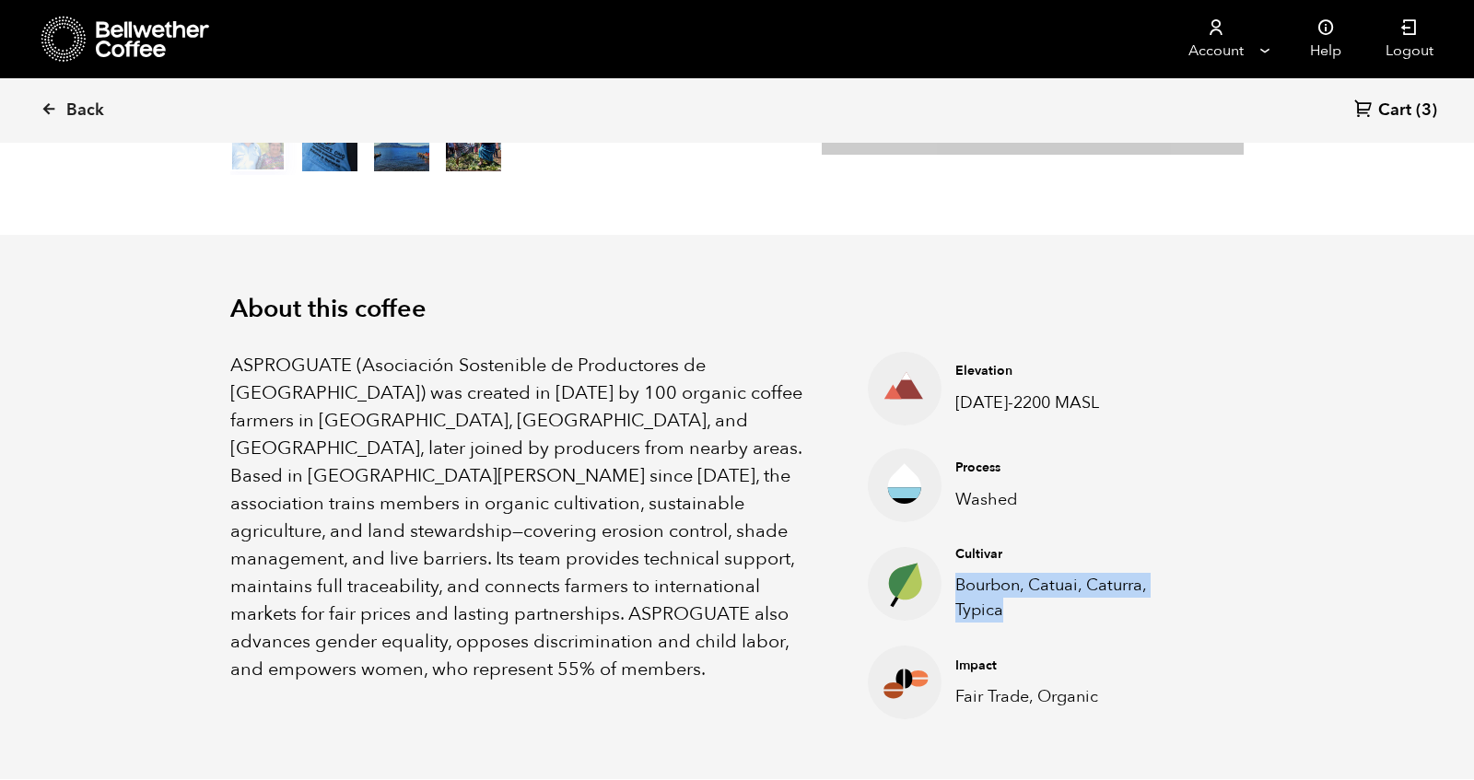
drag, startPoint x: 956, startPoint y: 587, endPoint x: 1030, endPoint y: 610, distance: 77.2
click at [1031, 612] on p "Bourbon, Catuai, Caturra, Typica" at bounding box center [1069, 598] width 228 height 50
copy p "Bourbon, Catuai, Caturra, Typica"
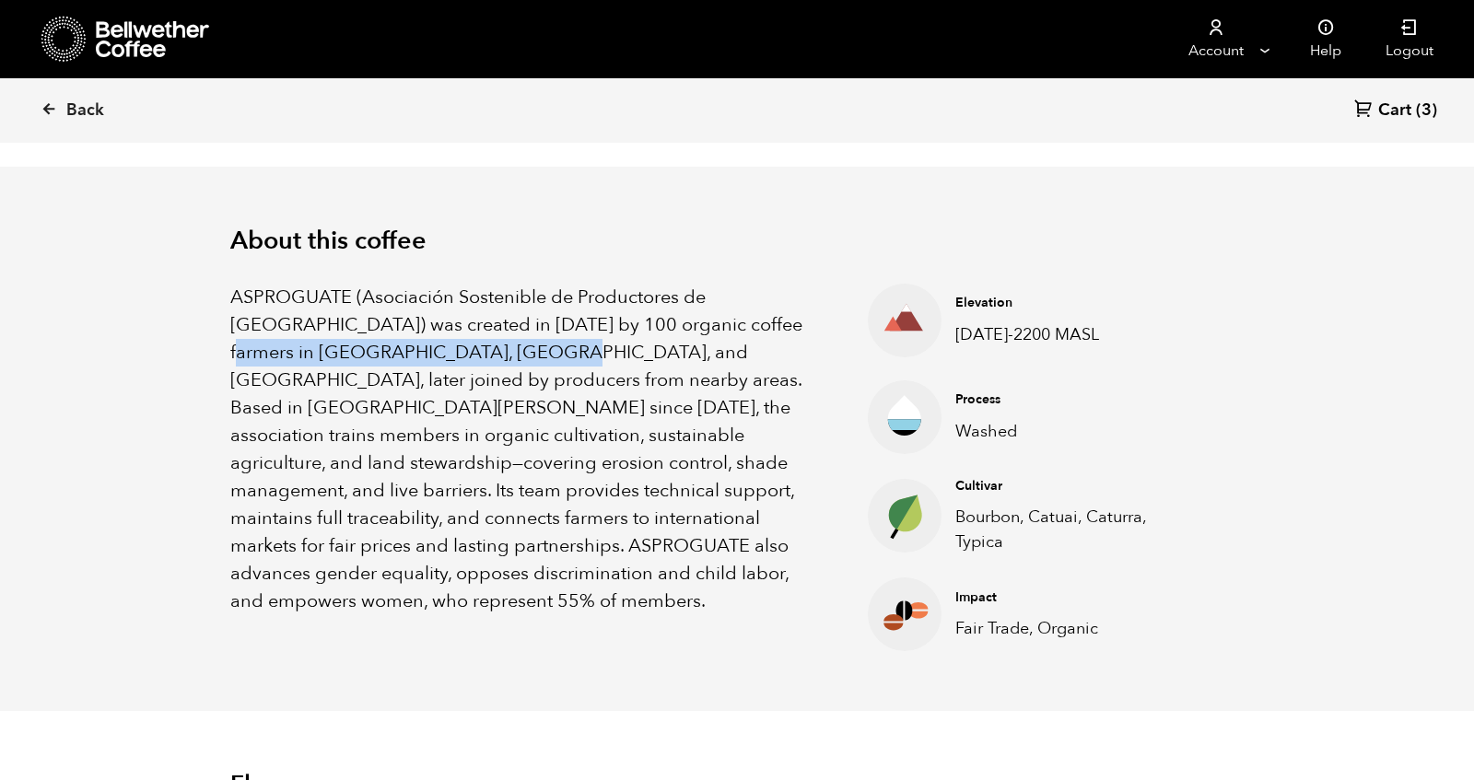
drag, startPoint x: 679, startPoint y: 325, endPoint x: 504, endPoint y: 344, distance: 176.0
click at [504, 344] on p "ASPROGUATE (Asociación Sostenible de Productores de [GEOGRAPHIC_DATA]) was crea…" at bounding box center [525, 450] width 591 height 332
copy p "Cobán, [GEOGRAPHIC_DATA], and [GEOGRAPHIC_DATA]"
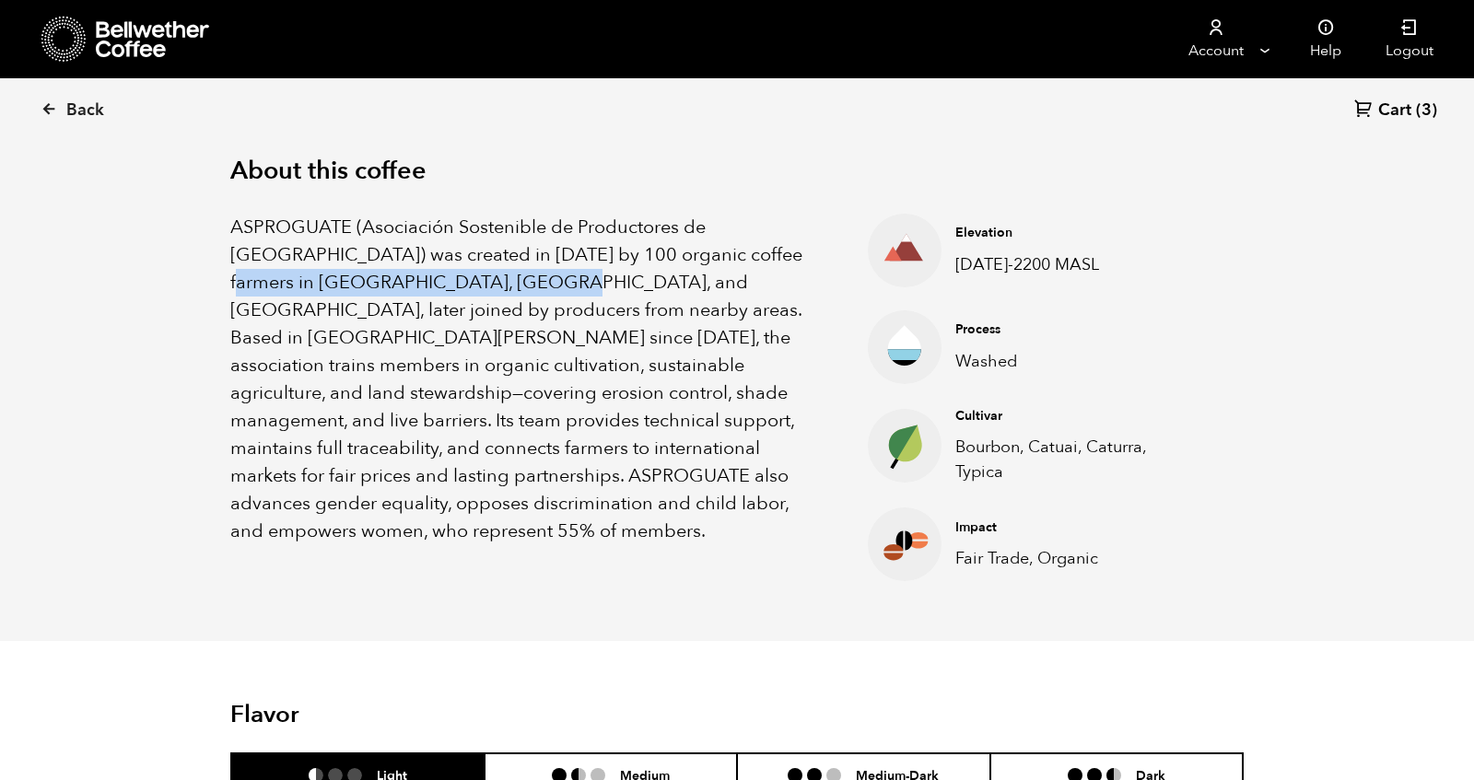
scroll to position [591, 0]
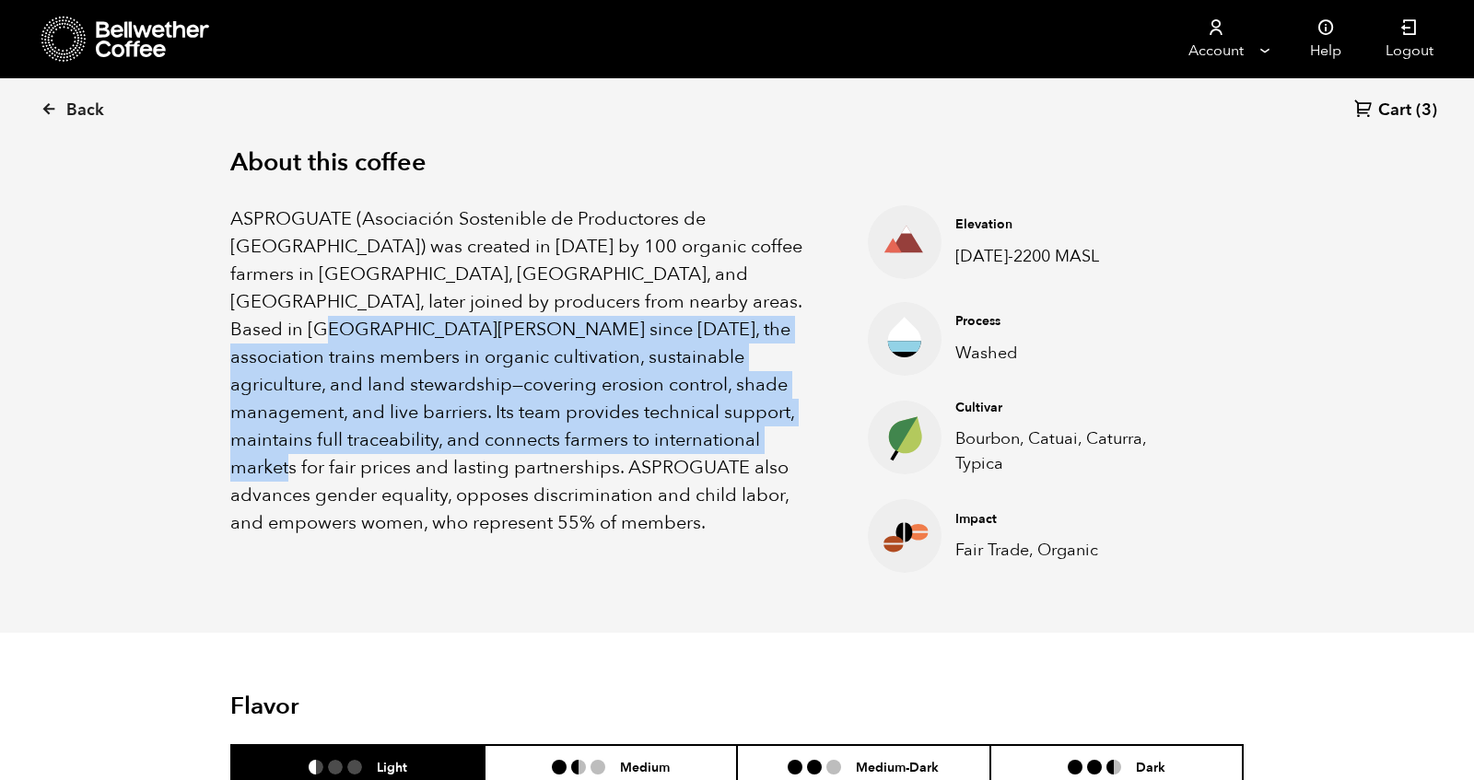
drag, startPoint x: 722, startPoint y: 304, endPoint x: 624, endPoint y: 433, distance: 162.3
click at [624, 433] on p "ASPROGUATE (Asociación Sostenible de Productores de [GEOGRAPHIC_DATA]) was crea…" at bounding box center [525, 371] width 591 height 332
copy p "the association trains members in organic cultivation, sustainable agriculture,…"
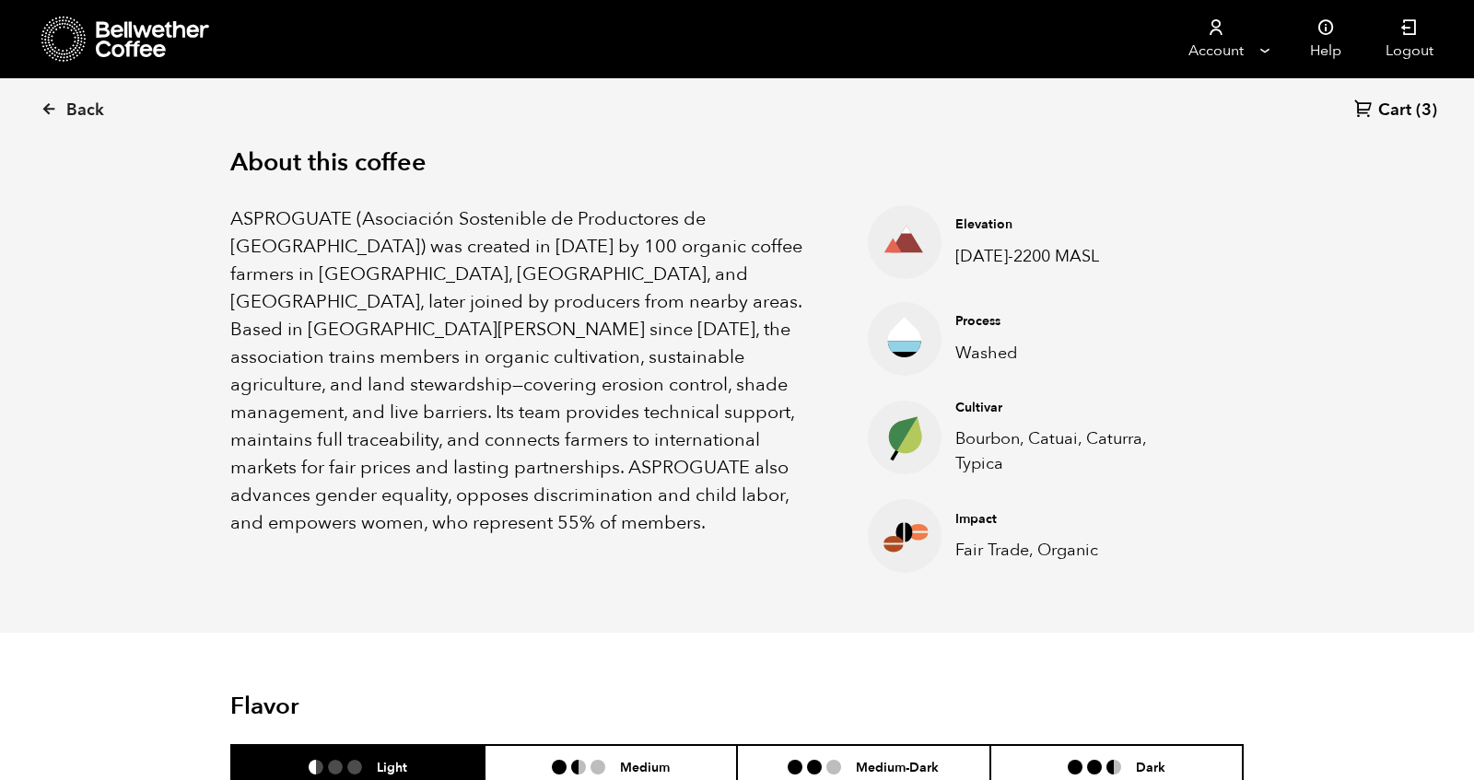
click at [687, 474] on p "ASPROGUATE (Asociación Sostenible de Productores de [GEOGRAPHIC_DATA]) was crea…" at bounding box center [525, 371] width 591 height 332
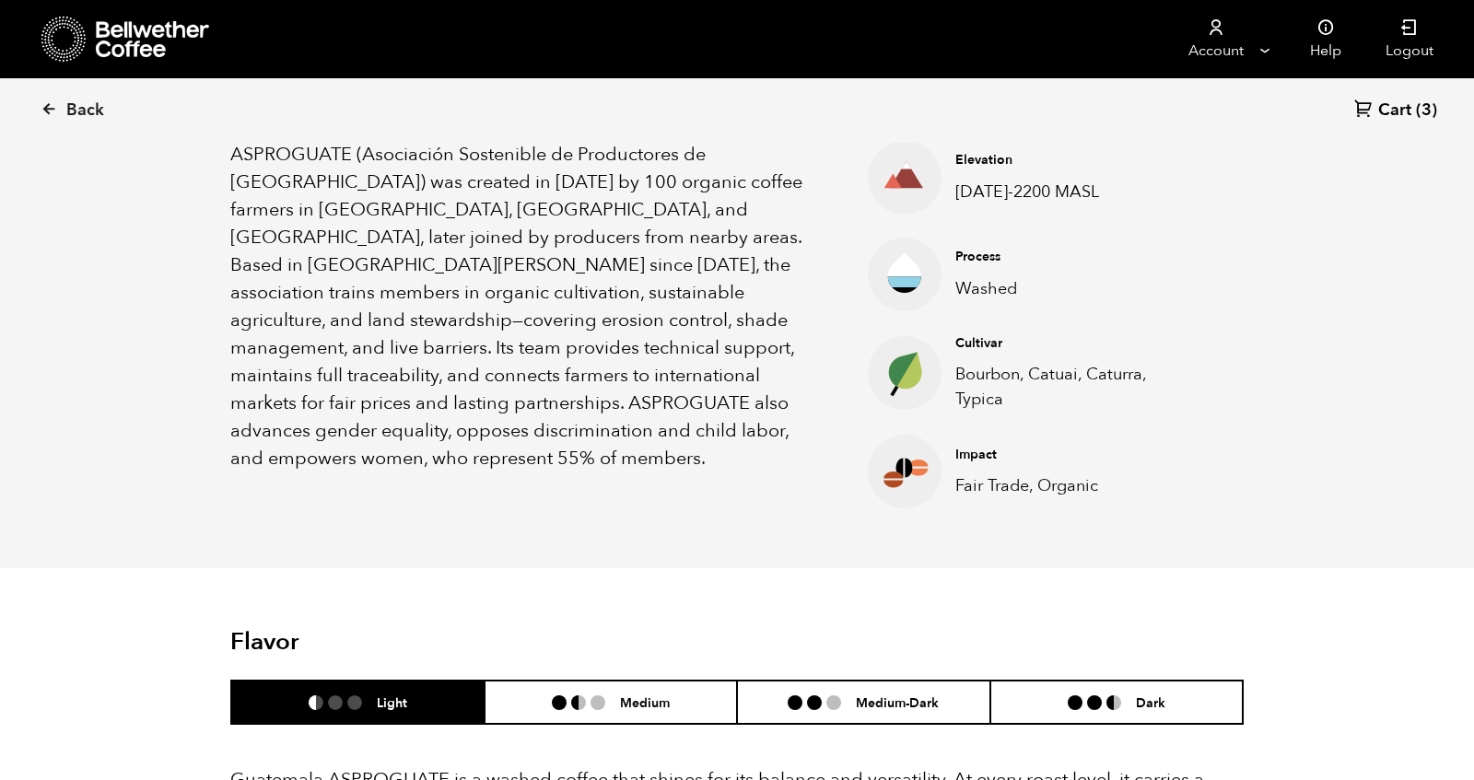
scroll to position [0, 0]
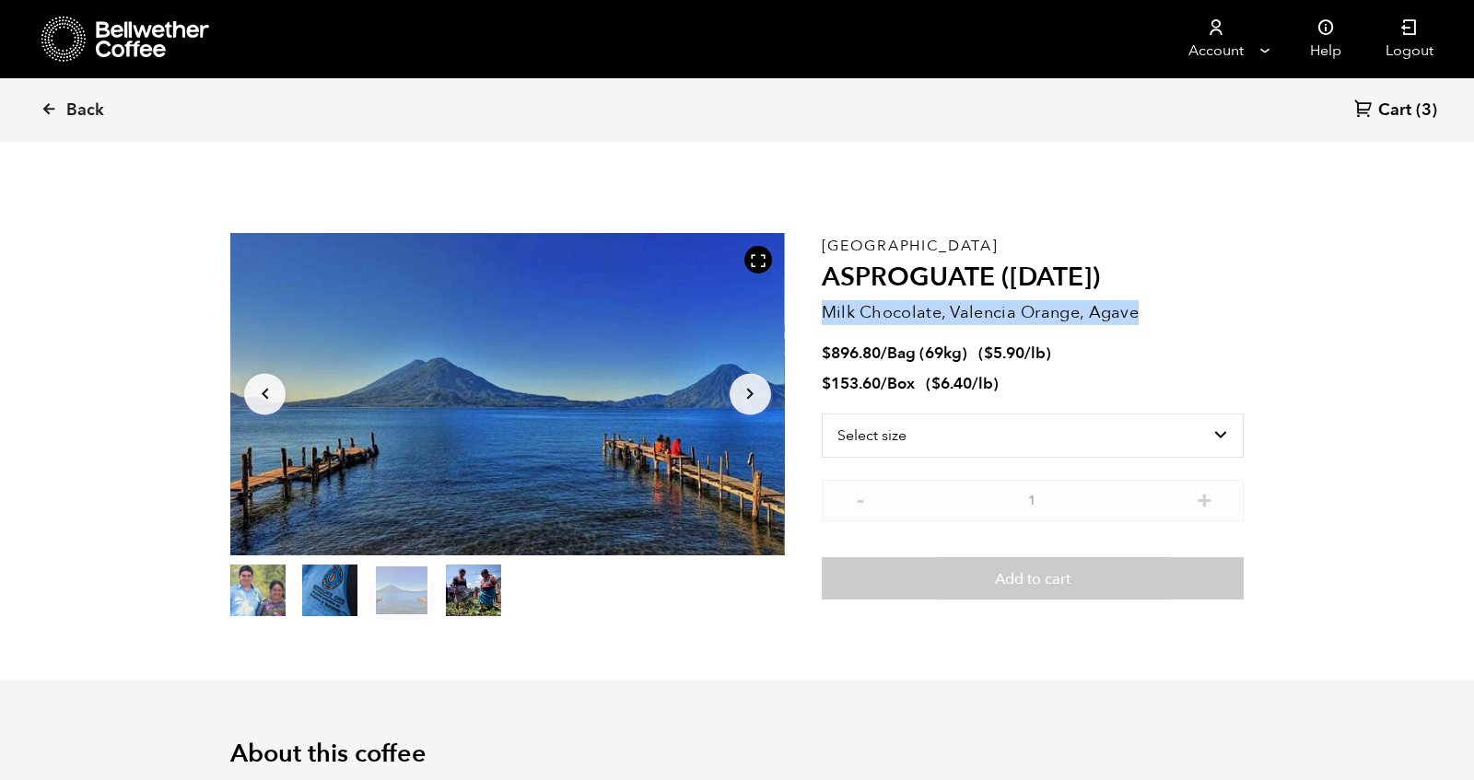
drag, startPoint x: 827, startPoint y: 309, endPoint x: 1117, endPoint y: 328, distance: 289.9
click at [1118, 330] on div "Guatemala ASPROGUATE ([DATE]) Milk Chocolate, Valencia Orange, Agave $ 896.80 /…" at bounding box center [1033, 426] width 422 height 387
copy div "Milk Chocolate, Valencia Orange, Agave"
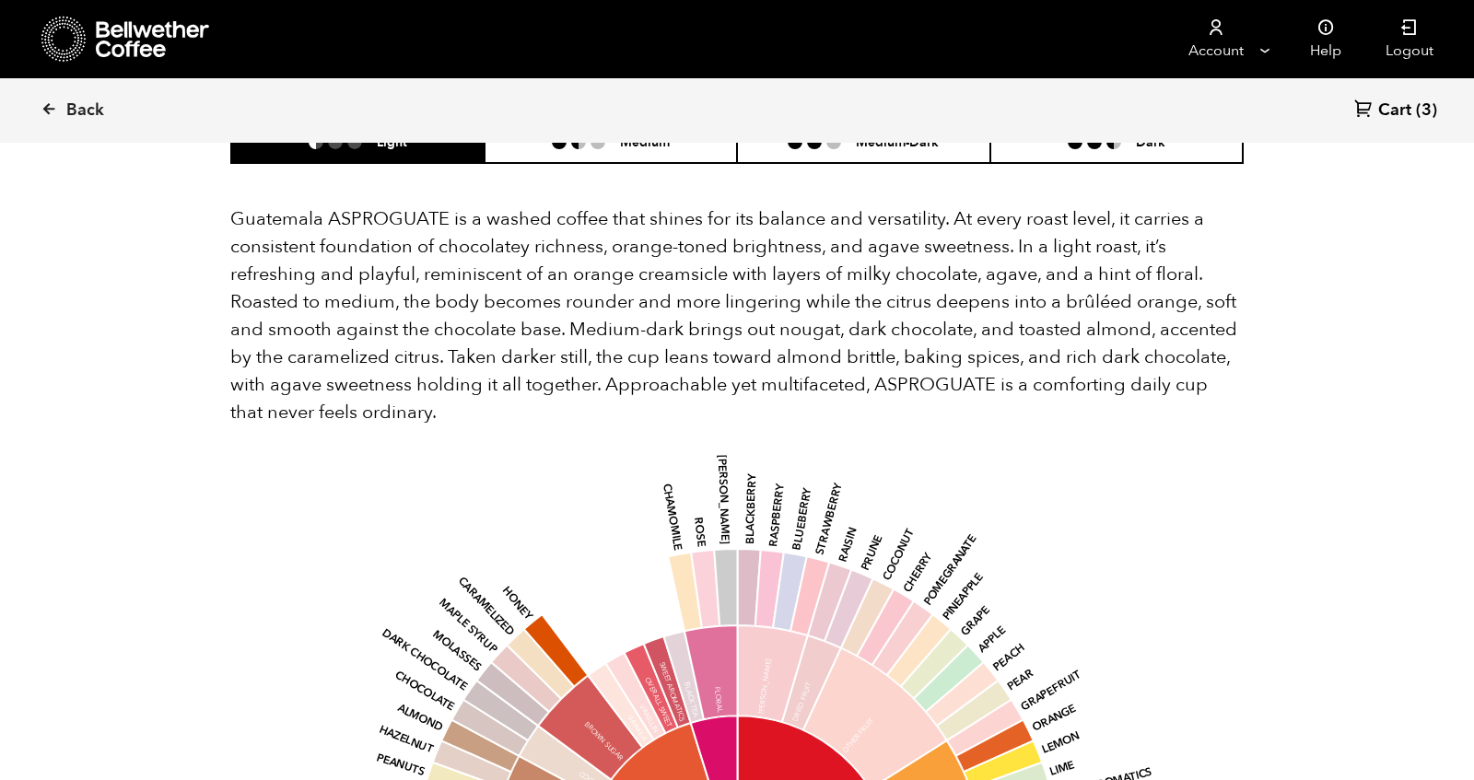
scroll to position [1209, 0]
